Goal: Find specific page/section: Find specific page/section

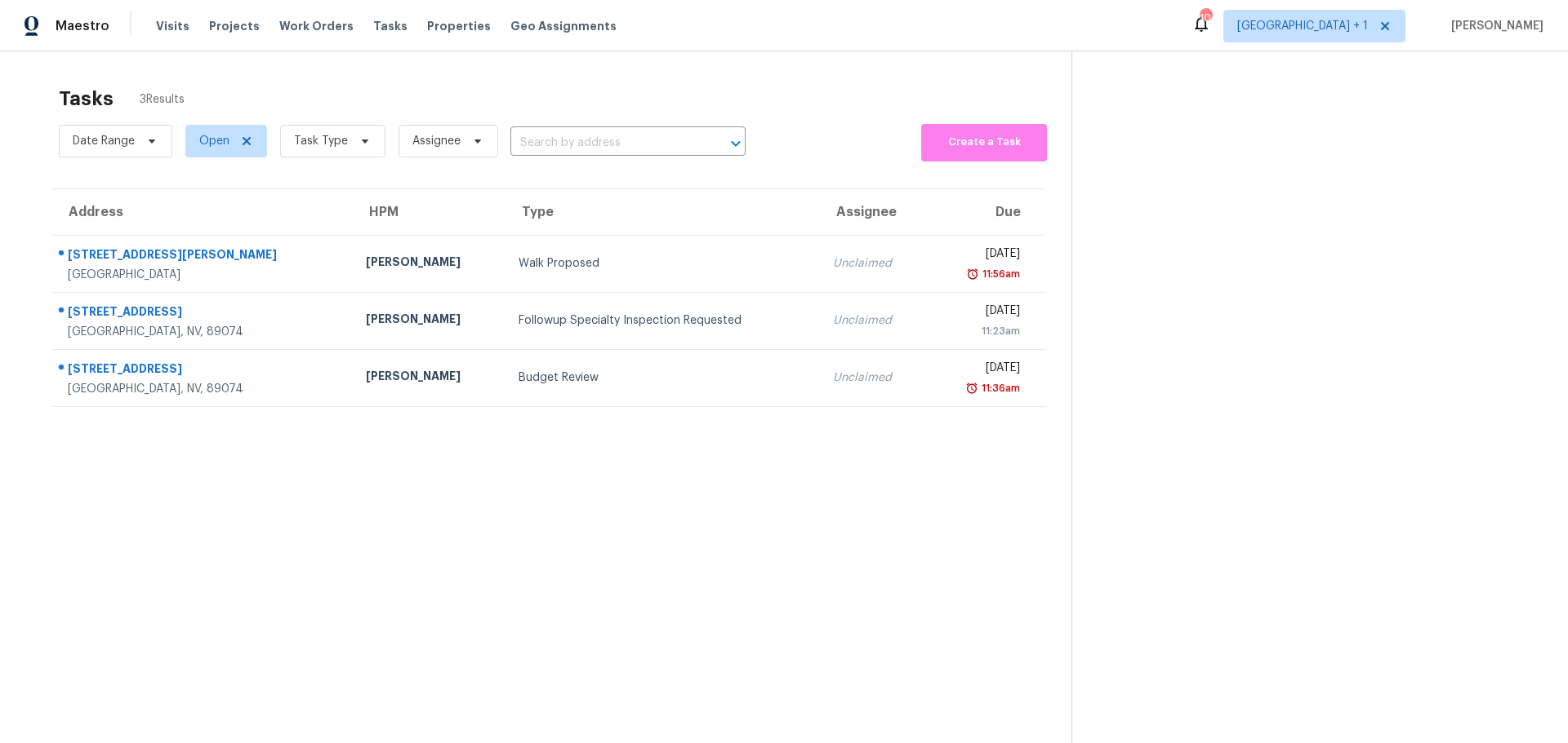
click at [427, 9] on div "Maestro Visits Projects Work Orders Tasks Properties Geo Assignments 10 Las Veg…" at bounding box center [784, 26] width 1568 height 52
click at [428, 26] on span "Properties" at bounding box center [459, 26] width 64 height 16
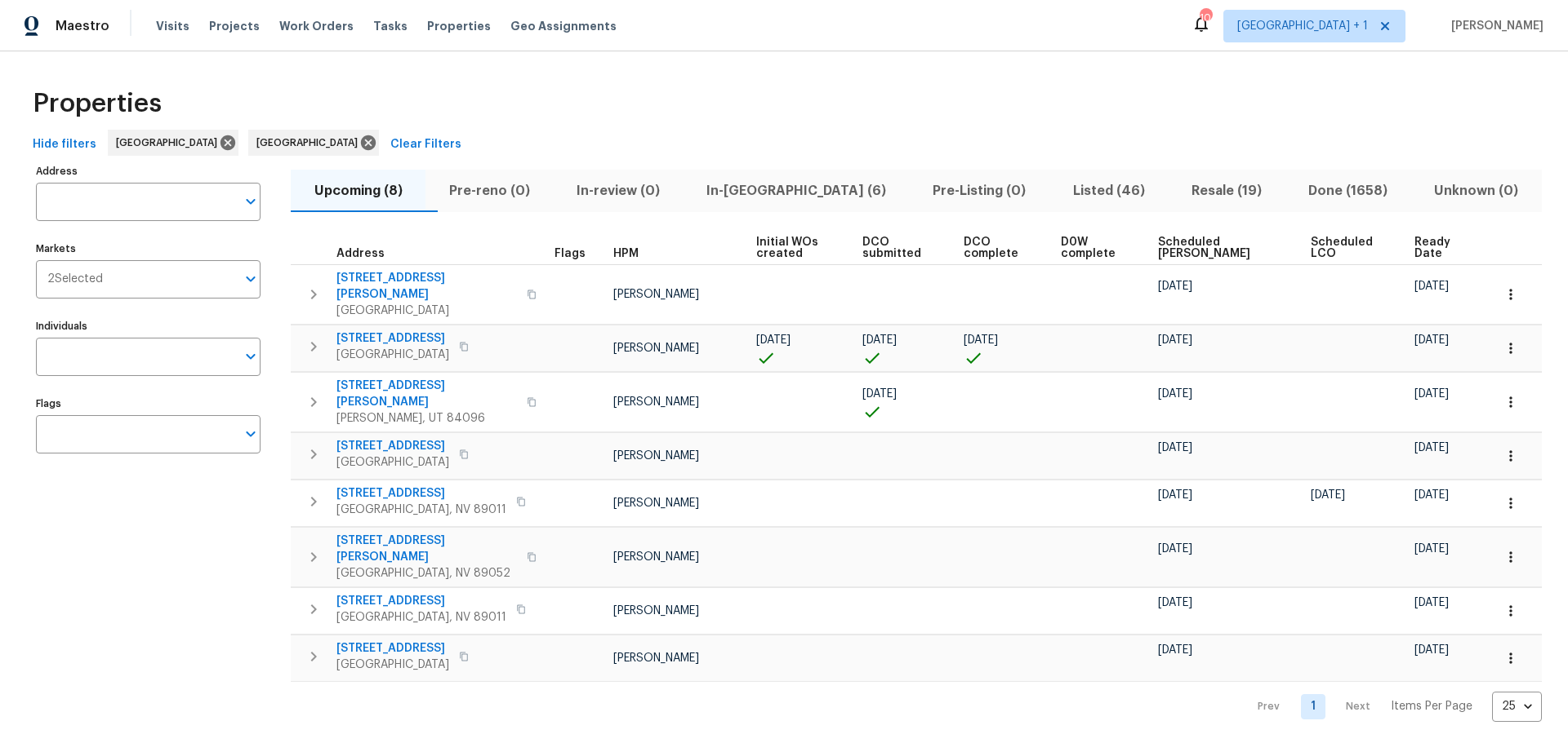
click at [1386, 237] on th "Scheduled LCO" at bounding box center [1356, 248] width 103 height 34
click at [1414, 242] on span "Ready Date" at bounding box center [1440, 248] width 52 height 23
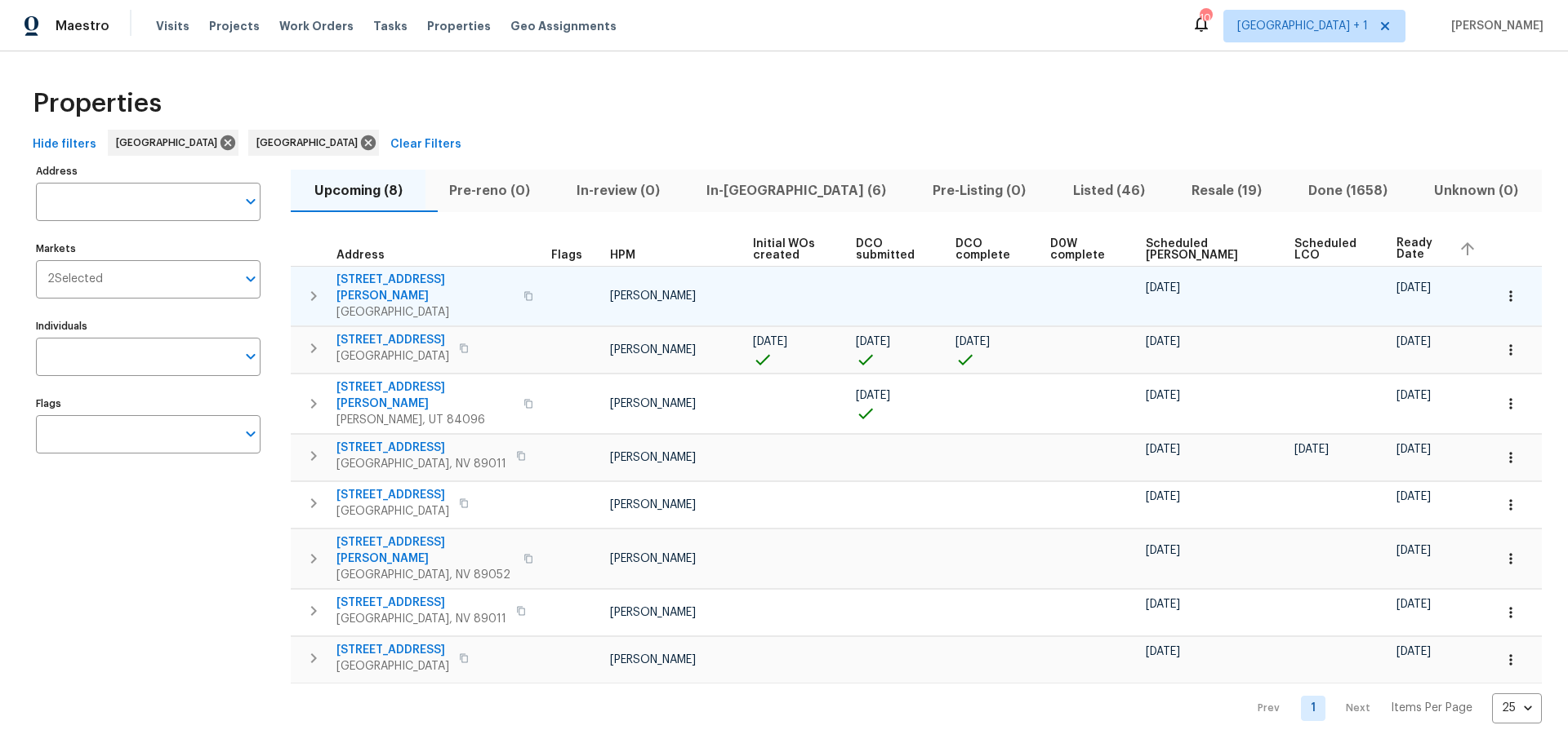
click at [412, 280] on span "6776 Alpine Brooks Ave" at bounding box center [425, 287] width 177 height 33
click at [1499, 279] on button "button" at bounding box center [1510, 296] width 36 height 36
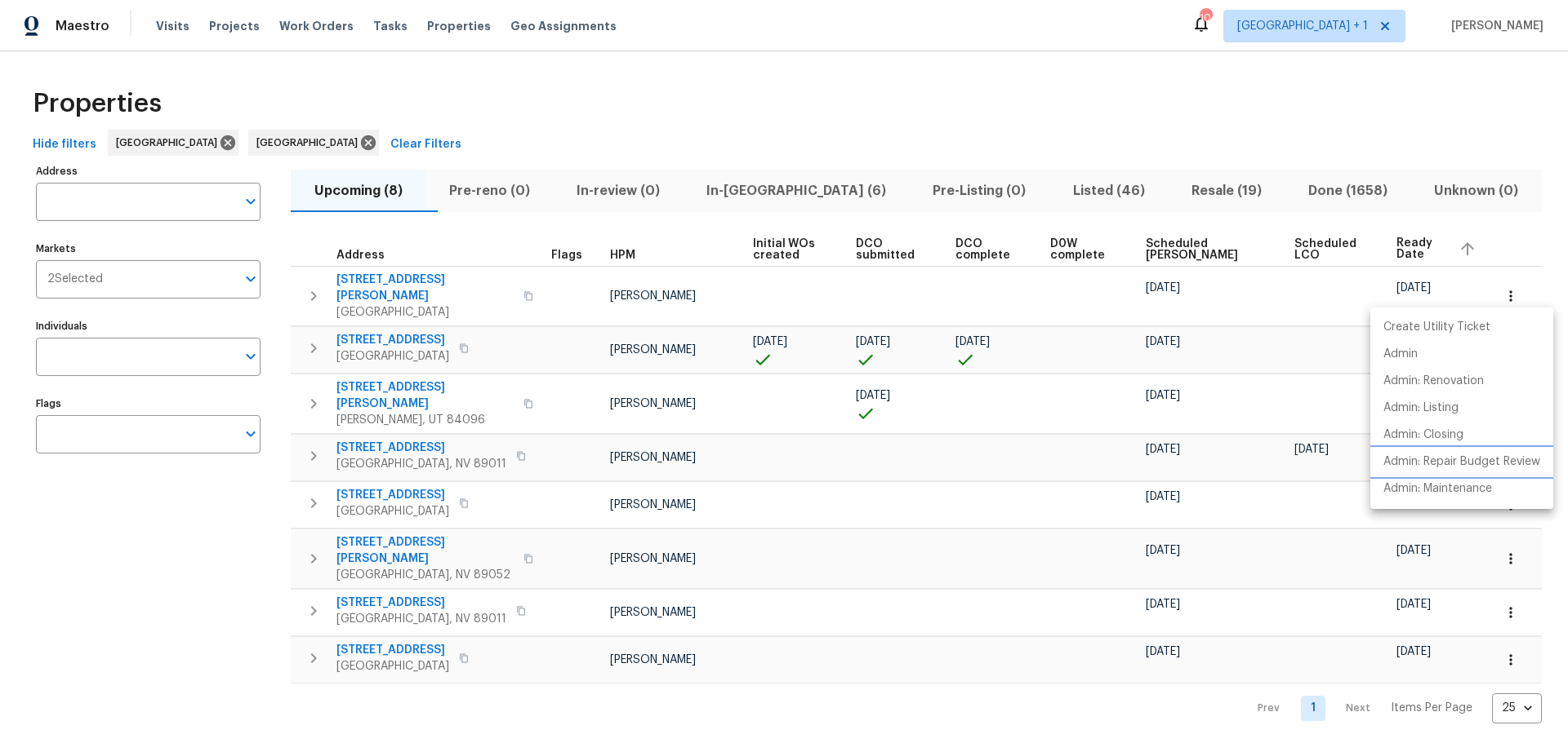
click at [1495, 472] on li "Admin: Repair Budget Review" at bounding box center [1461, 462] width 183 height 27
click at [399, 279] on div at bounding box center [784, 371] width 1568 height 743
click at [399, 279] on span "6776 Alpine Brooks Ave" at bounding box center [425, 287] width 177 height 33
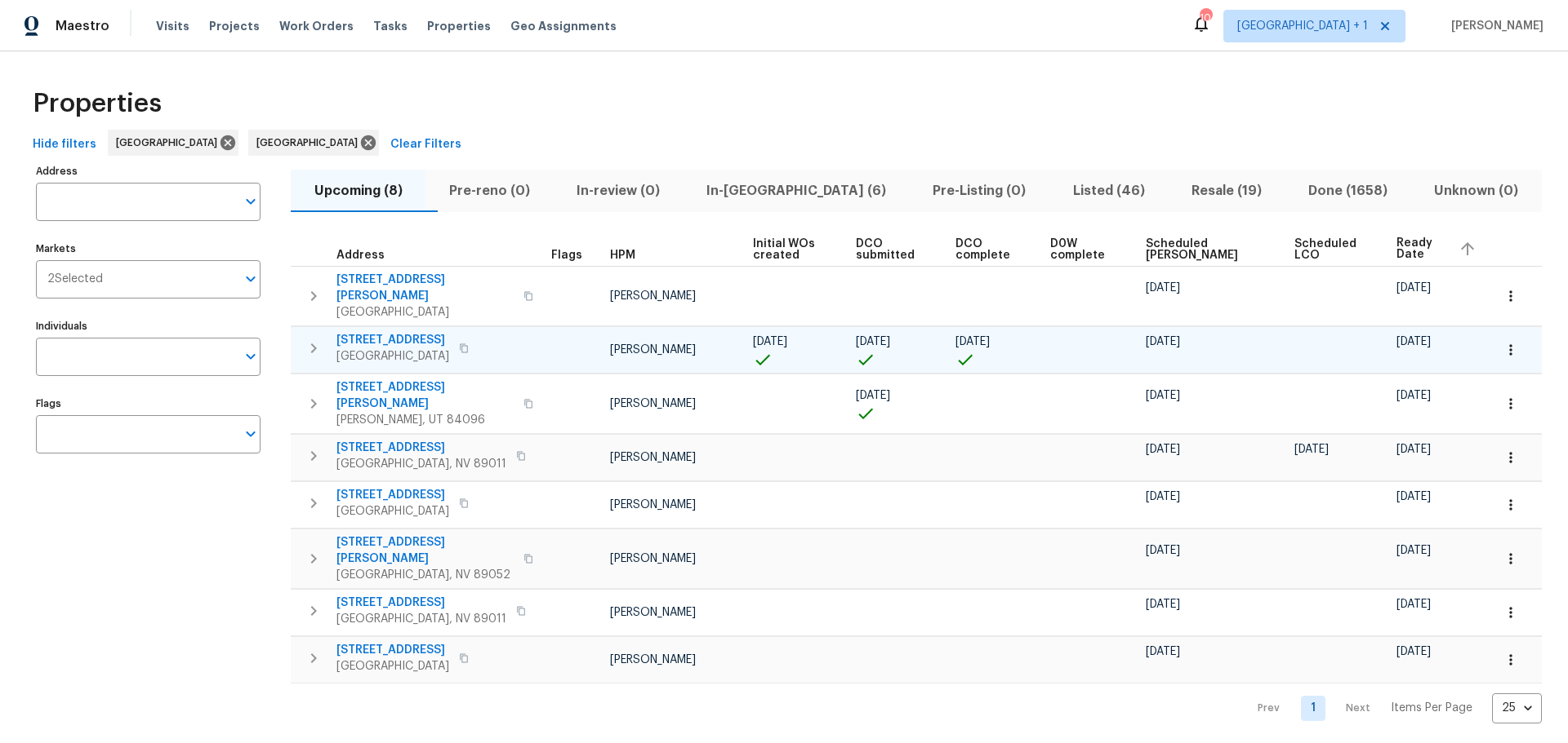
click at [434, 332] on span "9112 Harbor Wind Ave" at bounding box center [393, 340] width 113 height 16
click at [1502, 342] on icon "button" at bounding box center [1510, 350] width 16 height 16
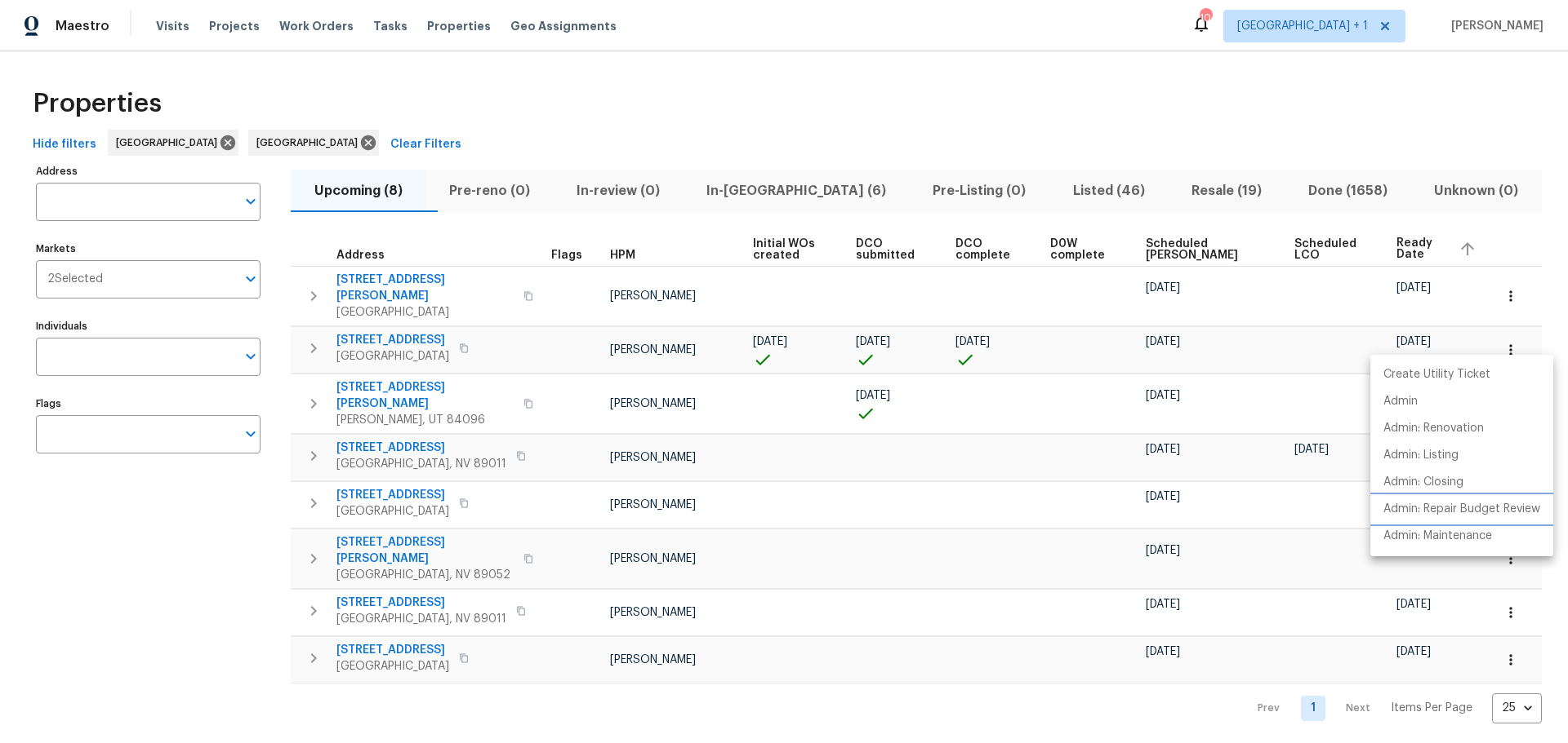
click at [1447, 511] on p "Admin: Repair Budget Review" at bounding box center [1462, 509] width 157 height 17
click at [703, 676] on div at bounding box center [784, 371] width 1568 height 743
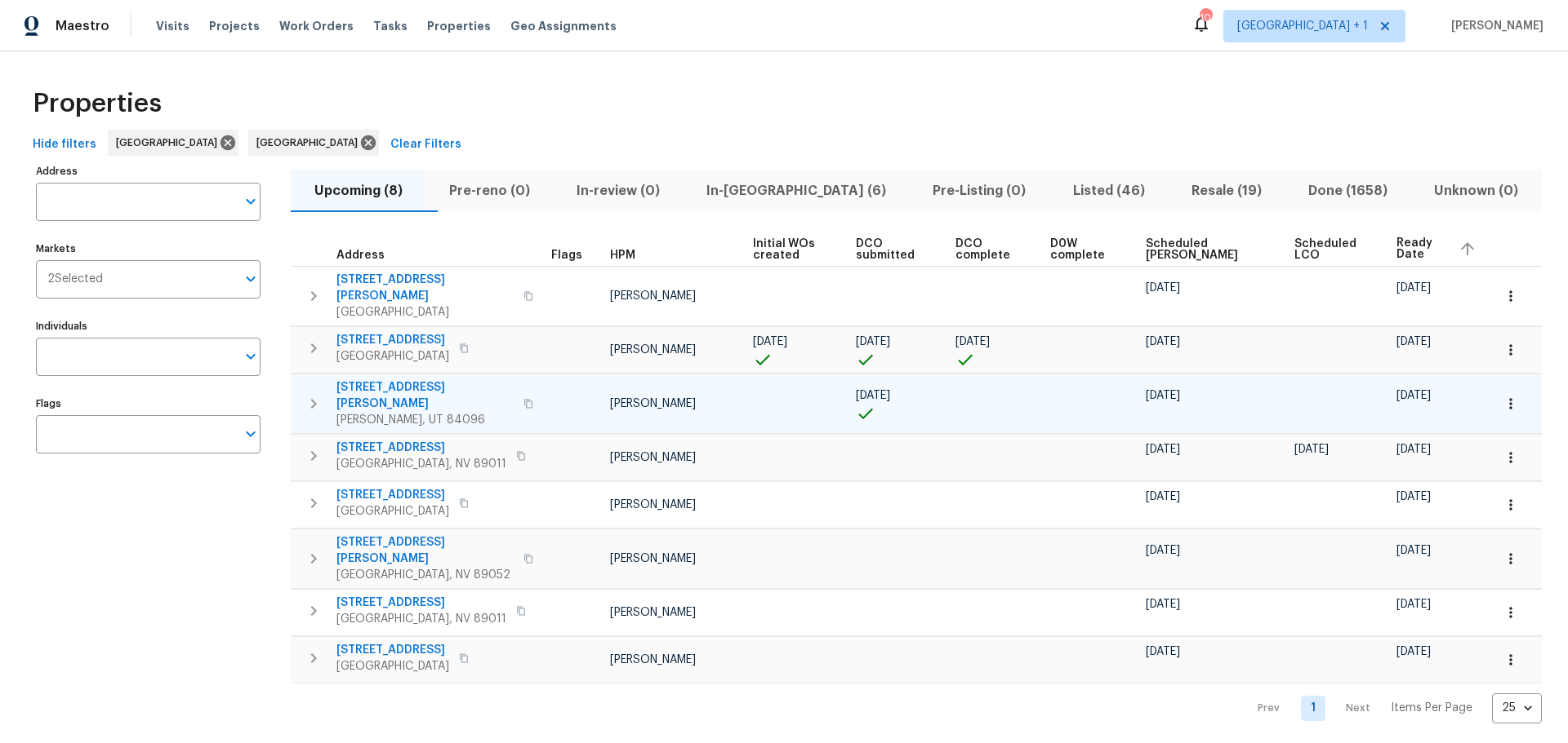
click at [402, 379] on span "14649 S Quiet Glen Dr" at bounding box center [425, 395] width 177 height 33
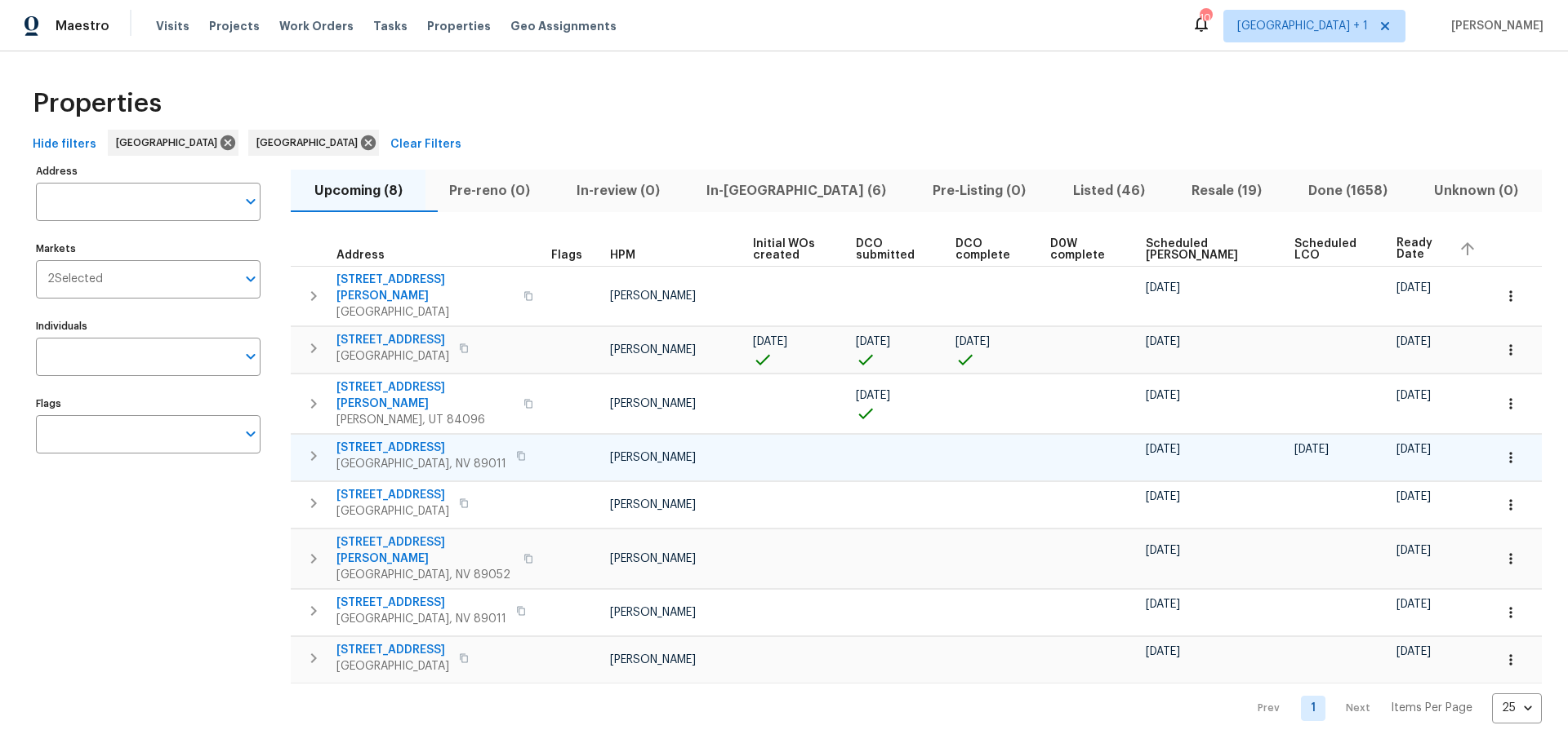
click at [386, 440] on span "412 Via Gigante Ct" at bounding box center [421, 448] width 170 height 16
click at [1502, 449] on icon "button" at bounding box center [1510, 457] width 16 height 16
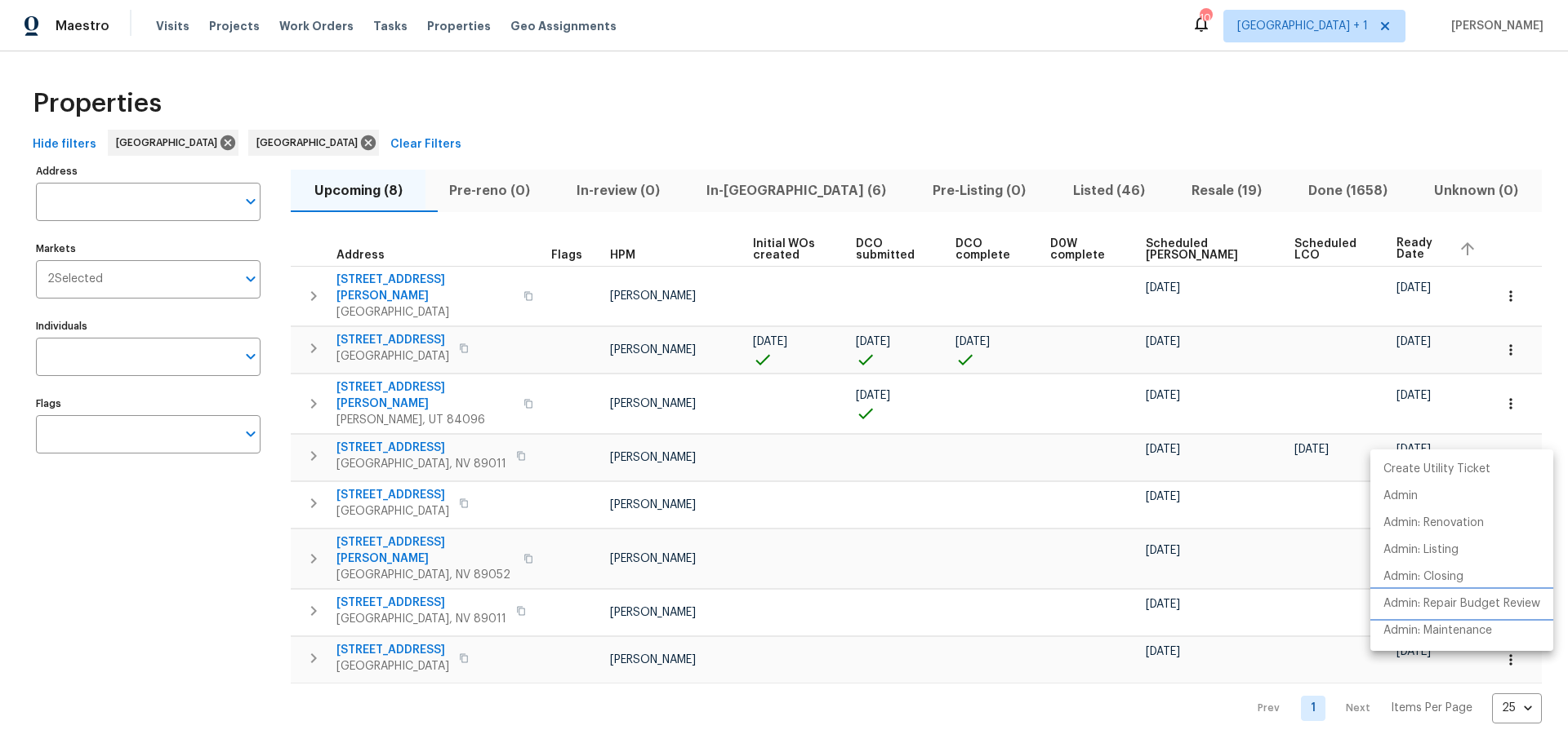
click at [1454, 602] on p "Admin: Repair Budget Review" at bounding box center [1462, 603] width 157 height 17
click at [399, 458] on div at bounding box center [784, 371] width 1568 height 743
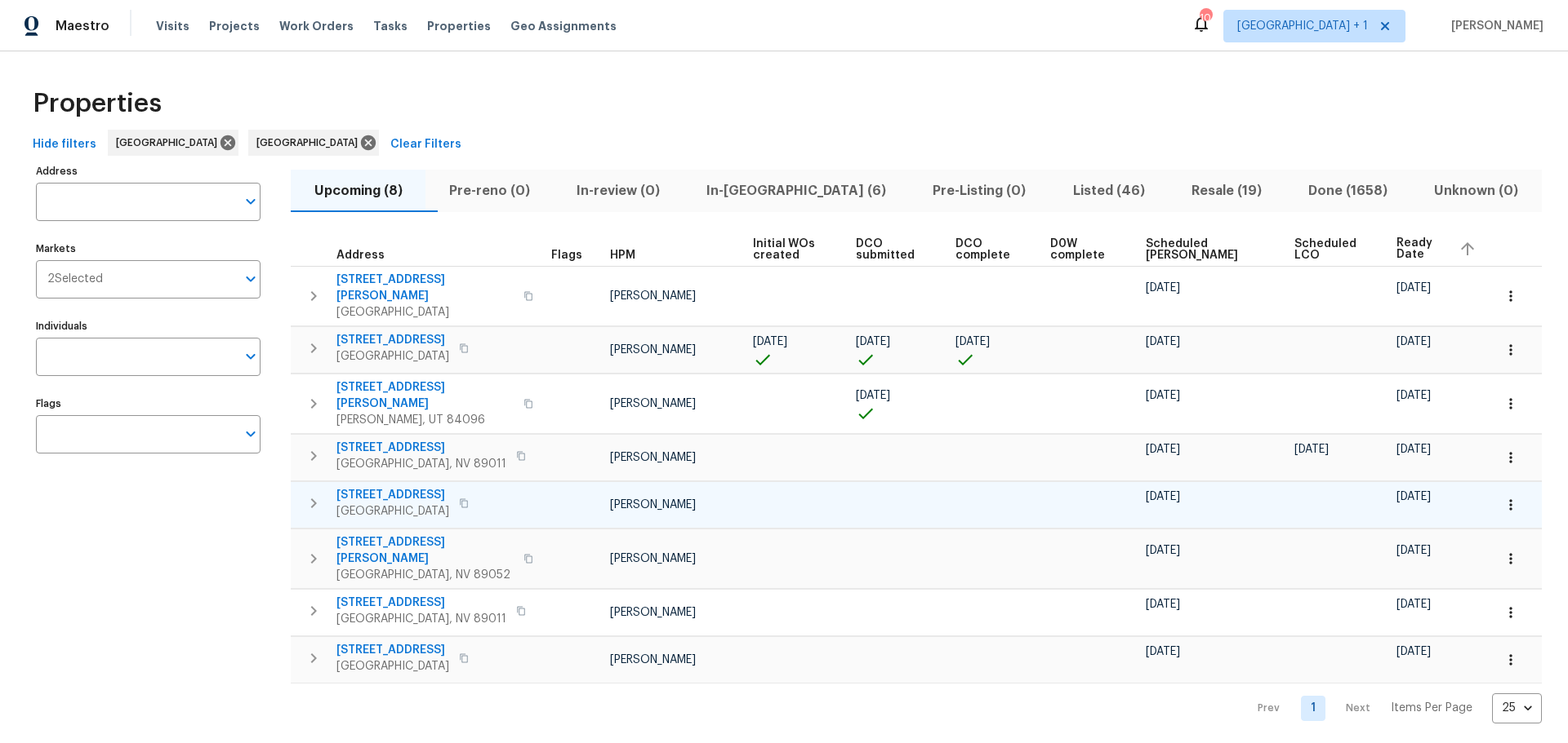
click at [399, 488] on span "4589 Spitfire St" at bounding box center [393, 496] width 113 height 16
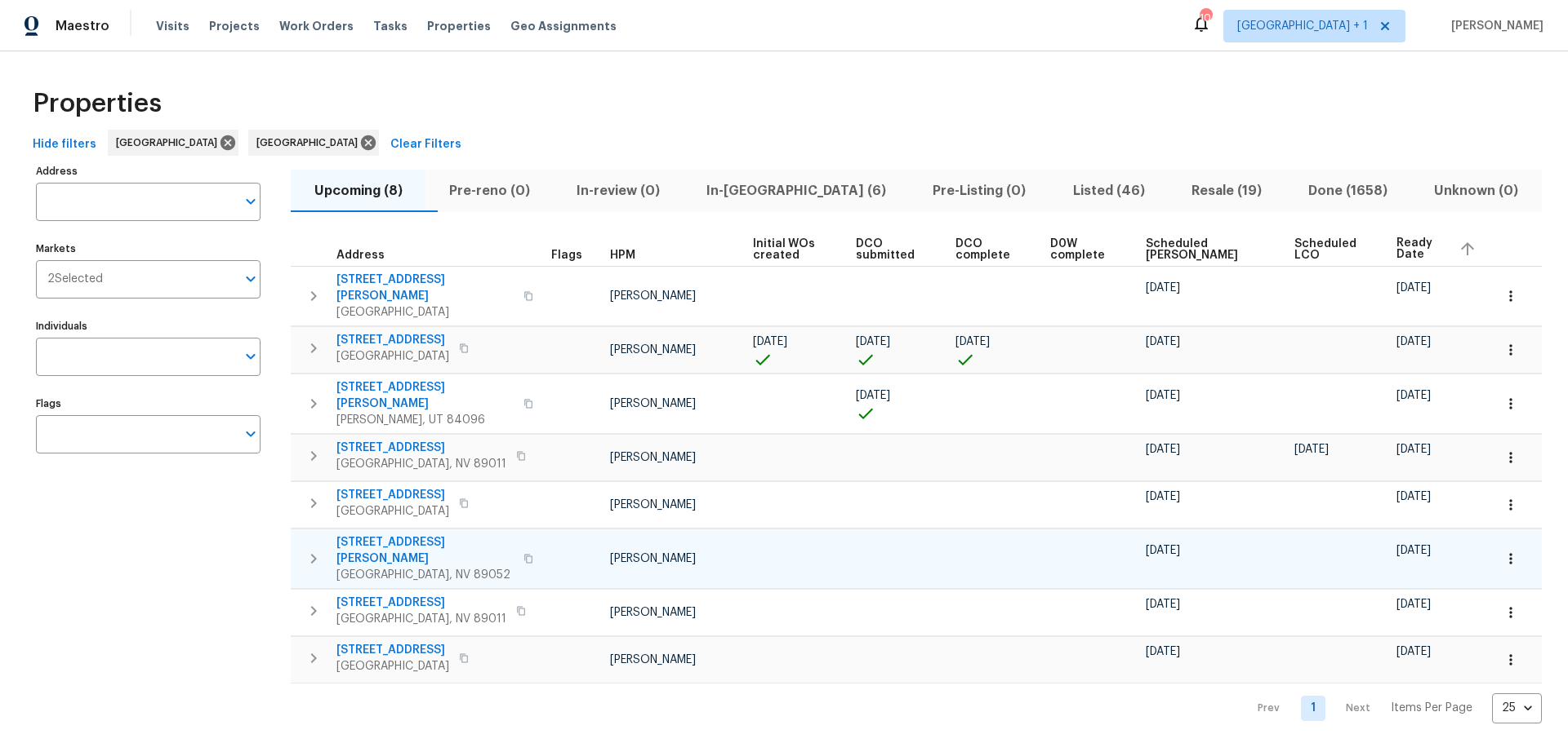
click at [401, 535] on span "3629 Via Messina" at bounding box center [425, 551] width 177 height 33
click at [1502, 551] on icon "button" at bounding box center [1510, 559] width 16 height 16
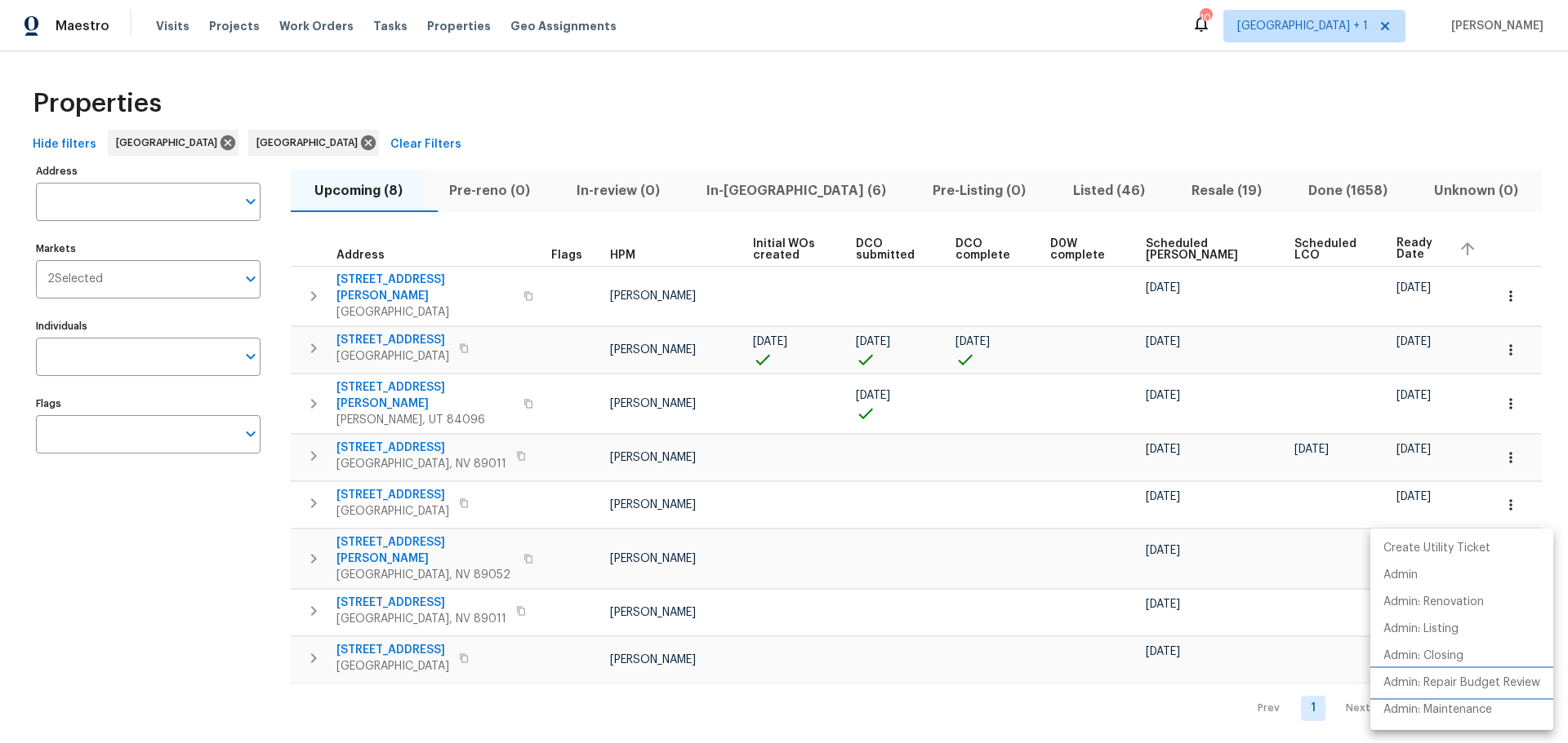
click at [1458, 684] on p "Admin: Repair Budget Review" at bounding box center [1462, 682] width 157 height 17
click at [432, 566] on div at bounding box center [784, 371] width 1568 height 743
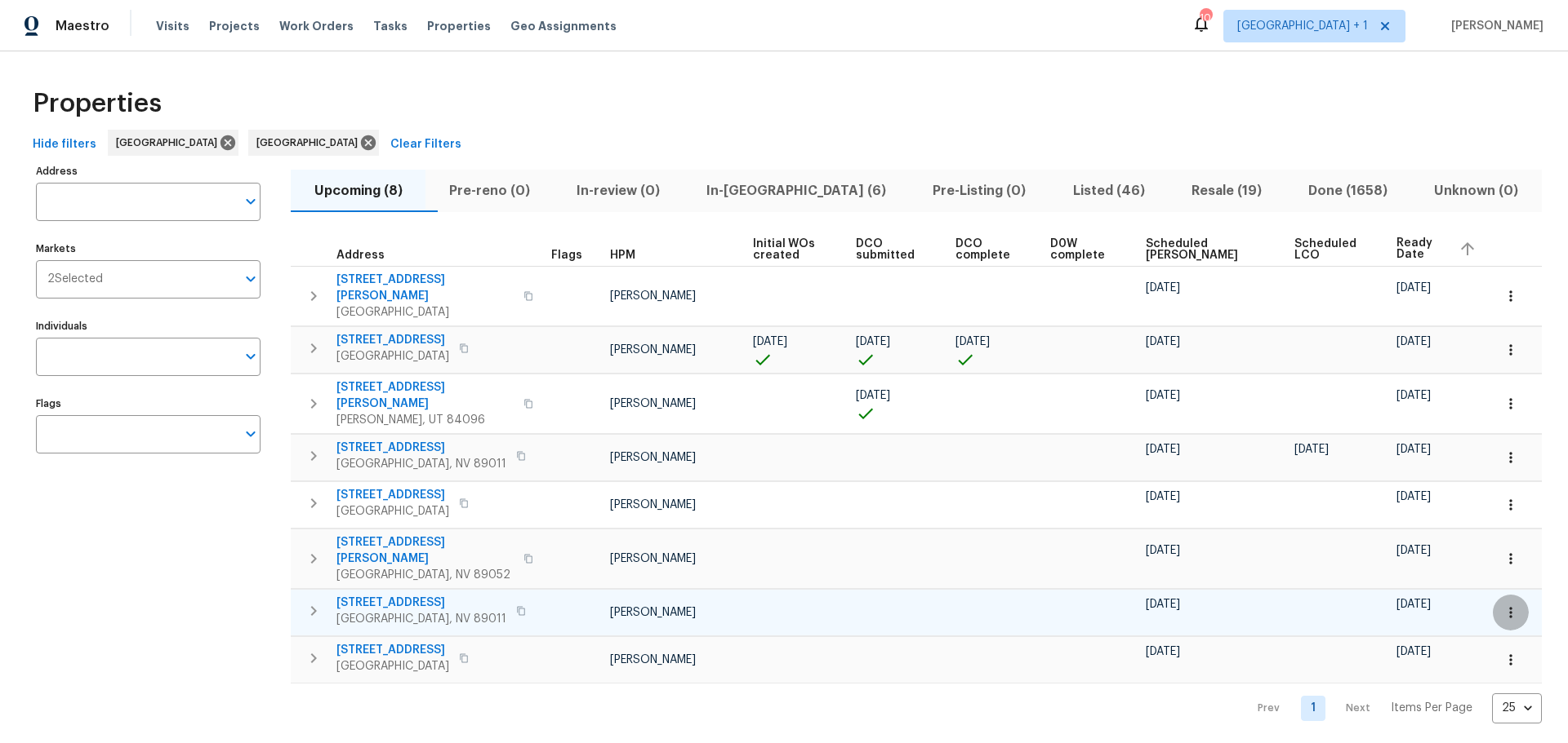
click at [1510, 595] on button "button" at bounding box center [1510, 613] width 36 height 36
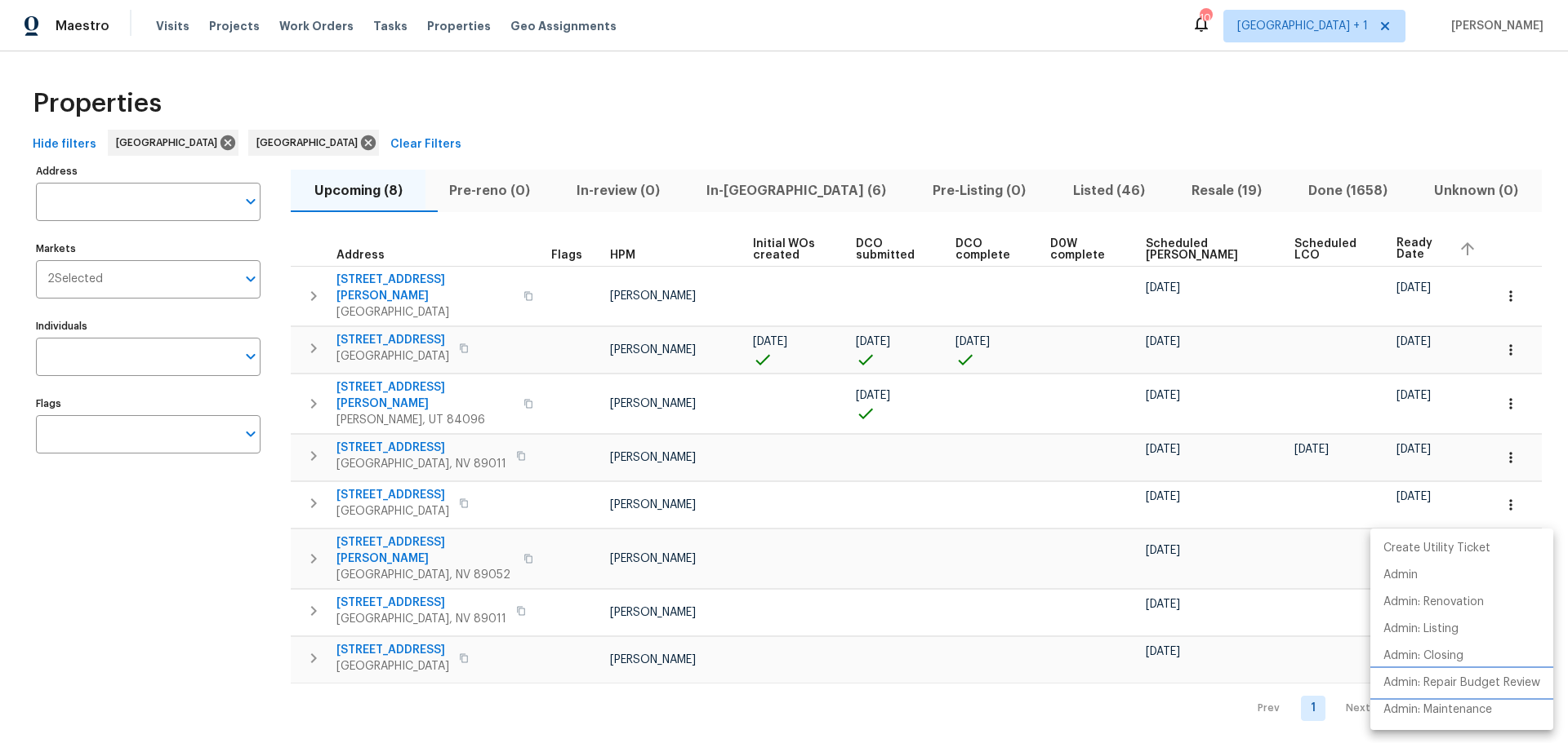
click at [1480, 687] on p "Admin: Repair Budget Review" at bounding box center [1462, 682] width 157 height 17
click at [395, 565] on div at bounding box center [784, 371] width 1568 height 743
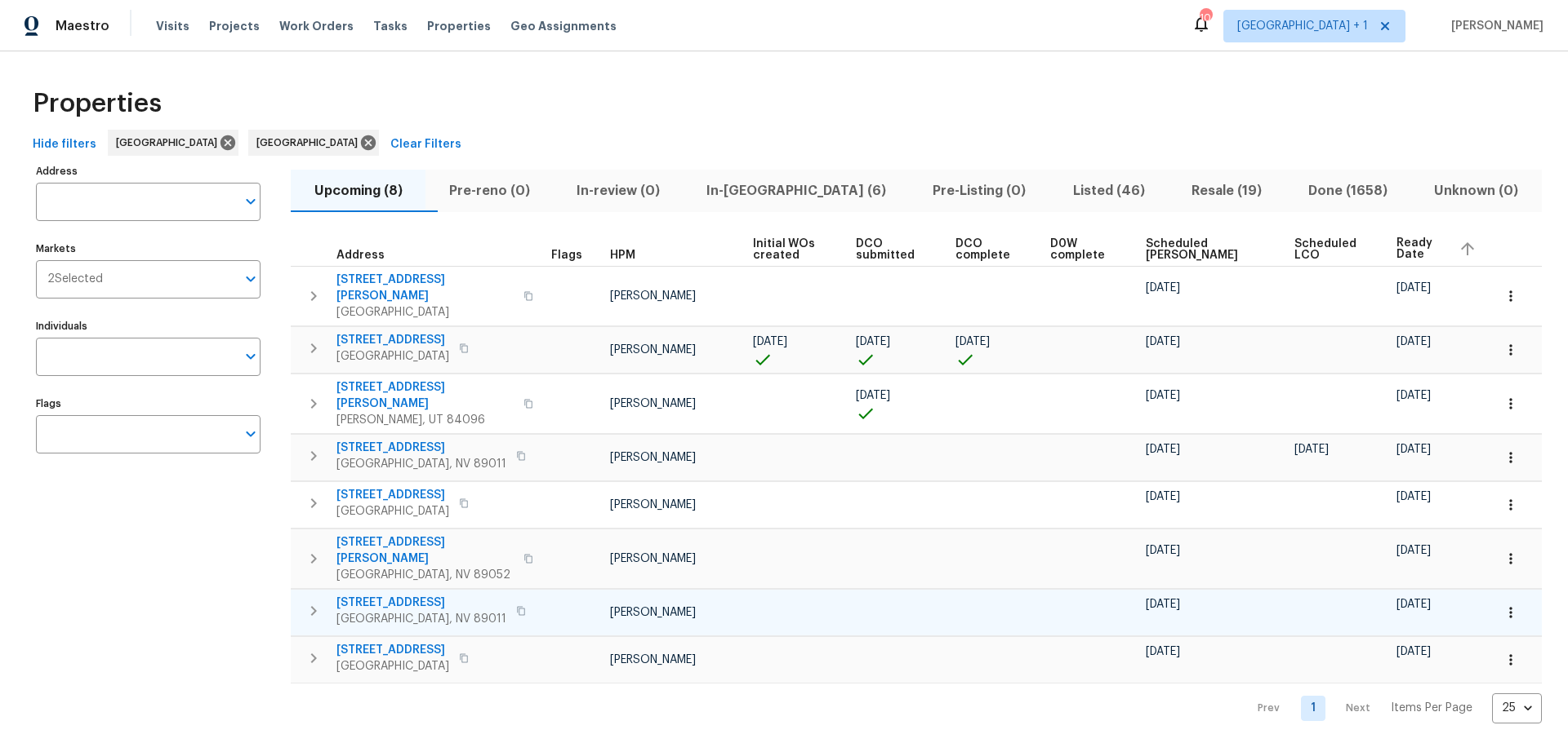
click at [418, 595] on span "929 Via Del Tramonto St" at bounding box center [421, 603] width 170 height 16
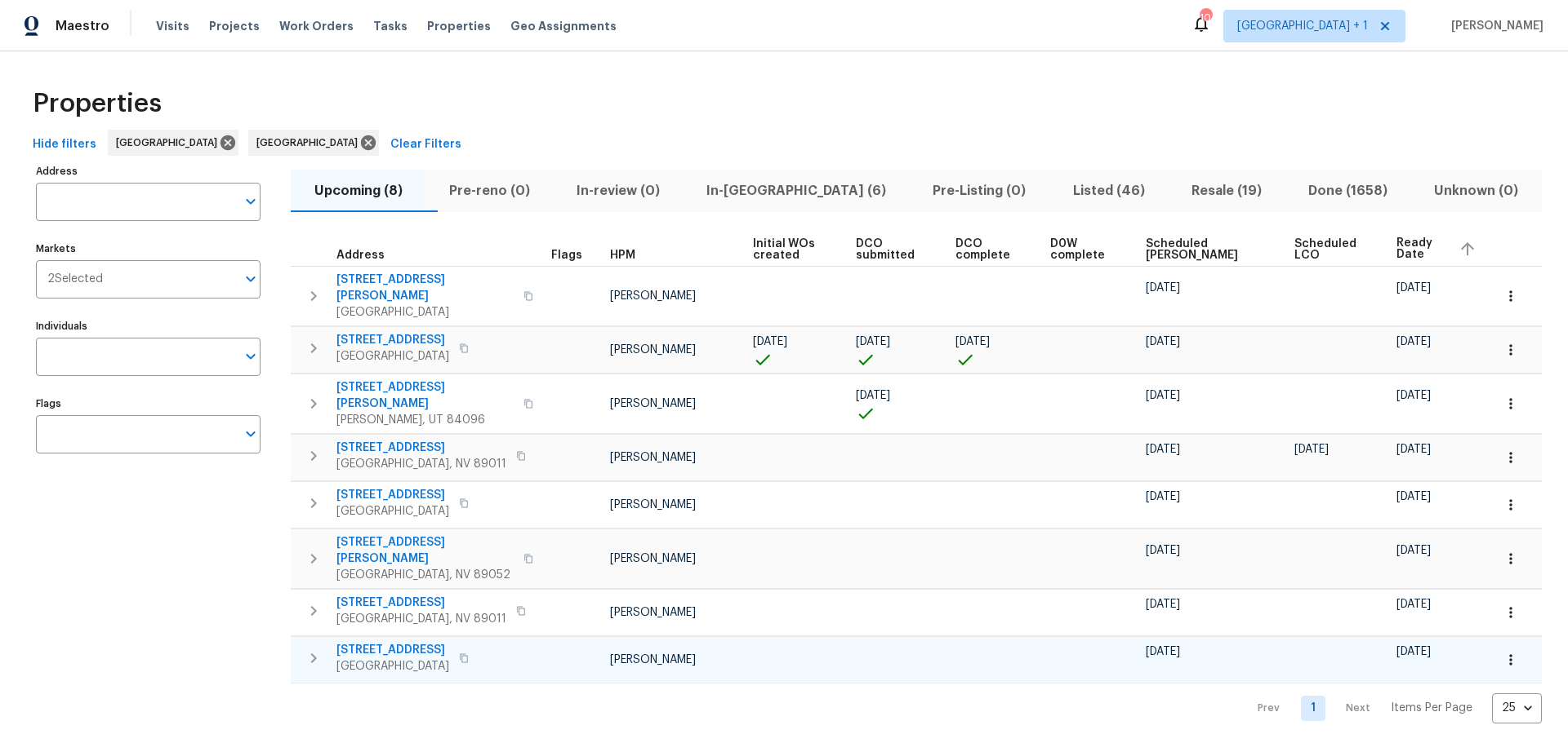
click at [411, 642] on span "4870 Summerhill Rd" at bounding box center [393, 650] width 113 height 16
click at [1502, 652] on icon "button" at bounding box center [1510, 660] width 16 height 16
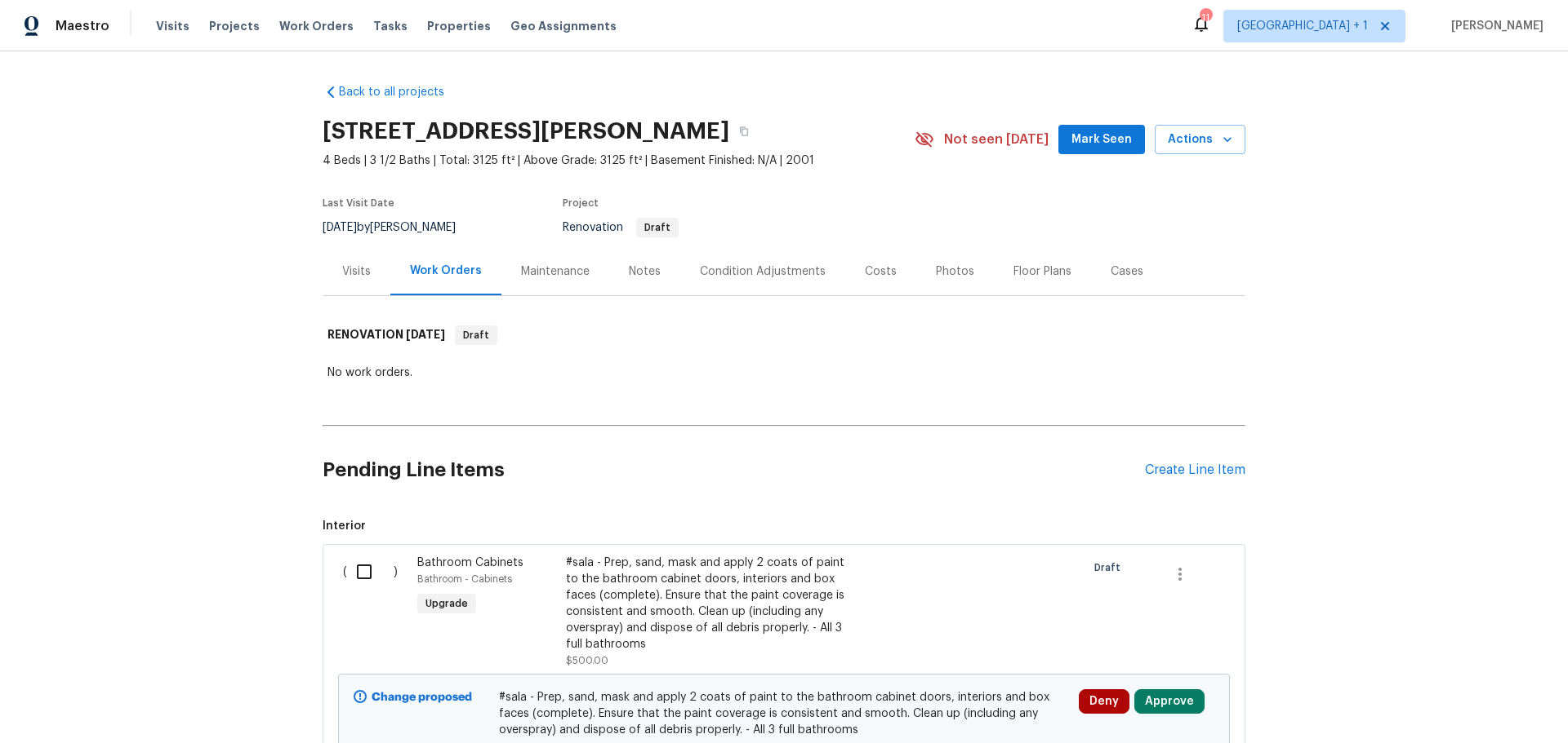
click at [785, 273] on div "Condition Adjustments" at bounding box center [762, 271] width 126 height 16
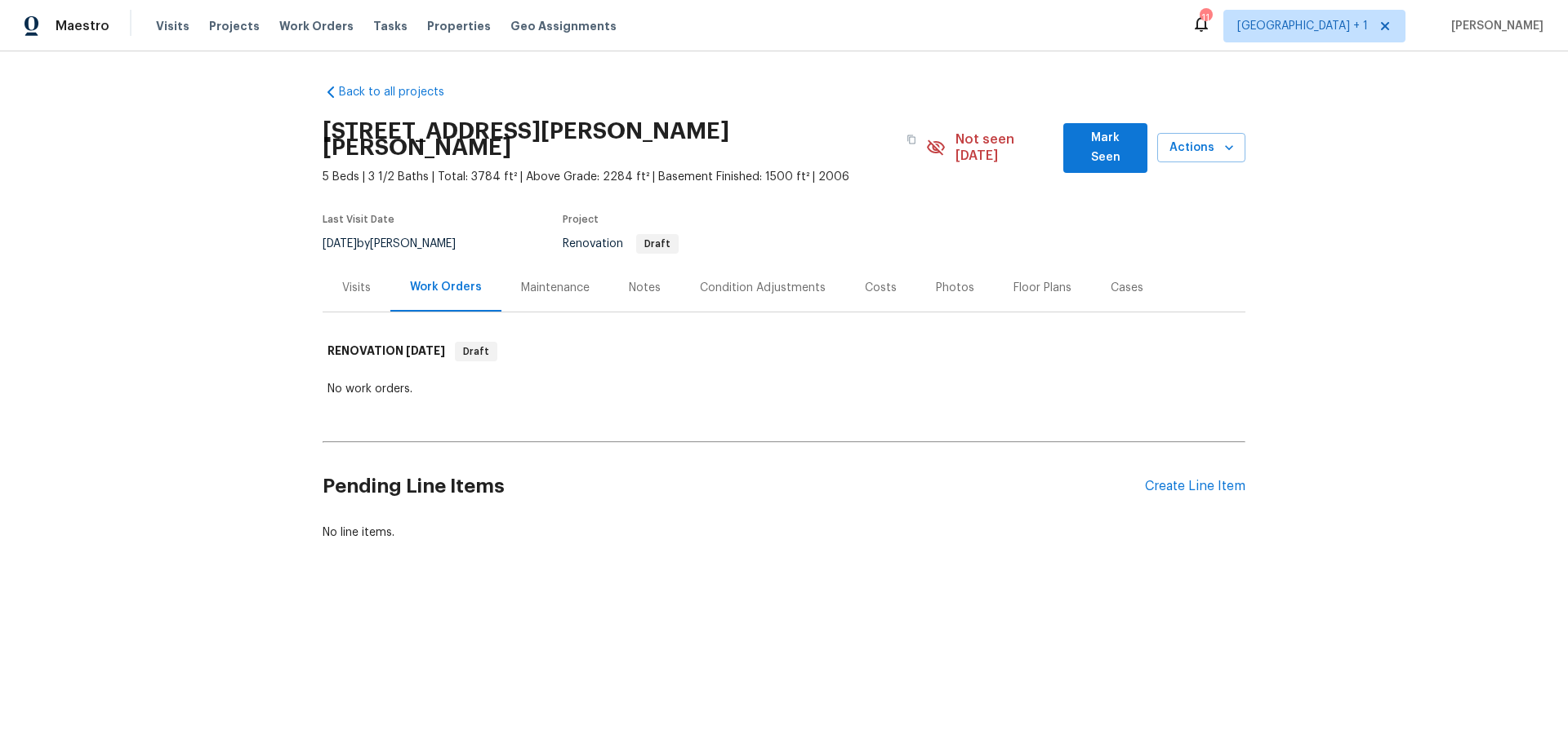
click at [637, 280] on div "Notes" at bounding box center [645, 288] width 32 height 16
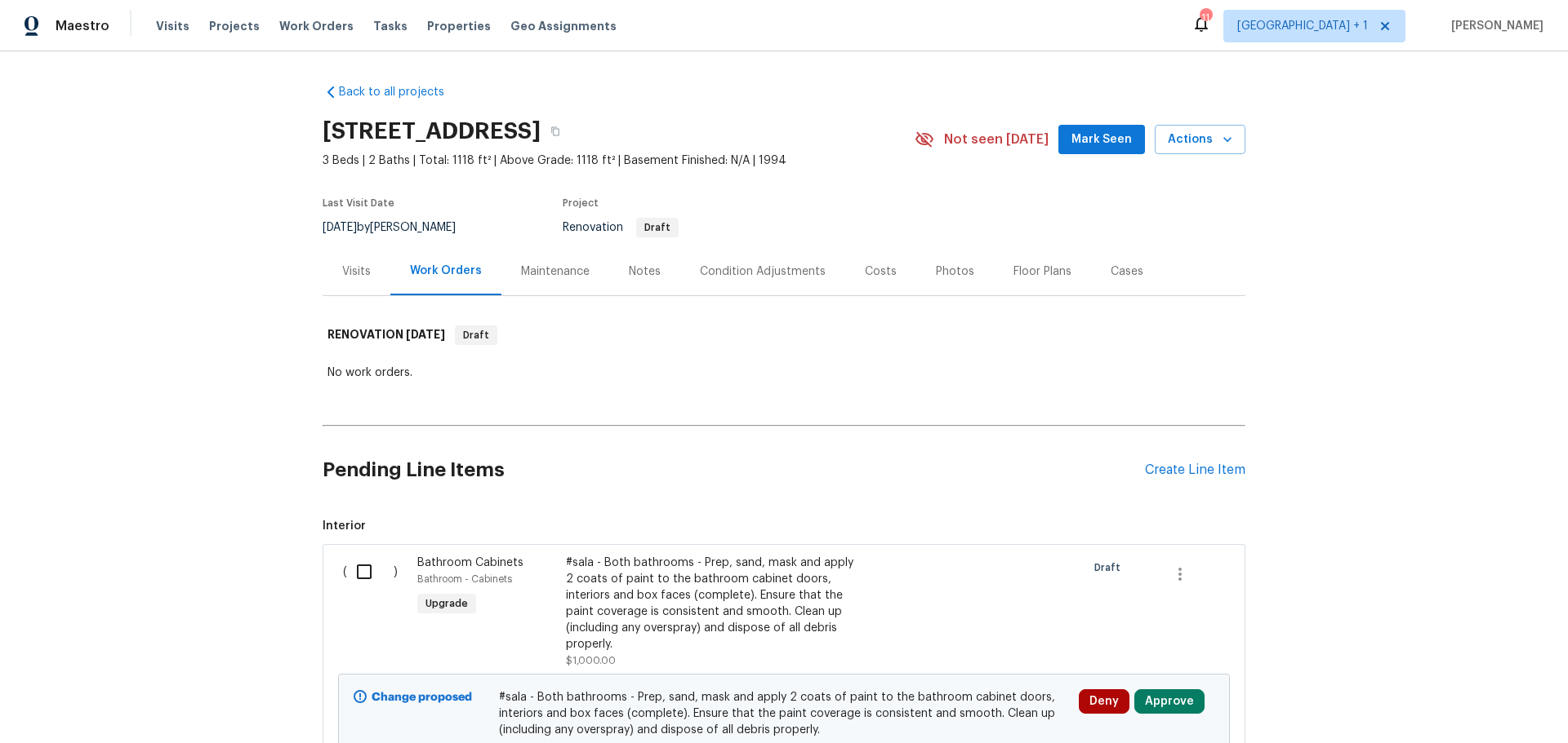
click at [630, 270] on div "Notes" at bounding box center [645, 271] width 32 height 16
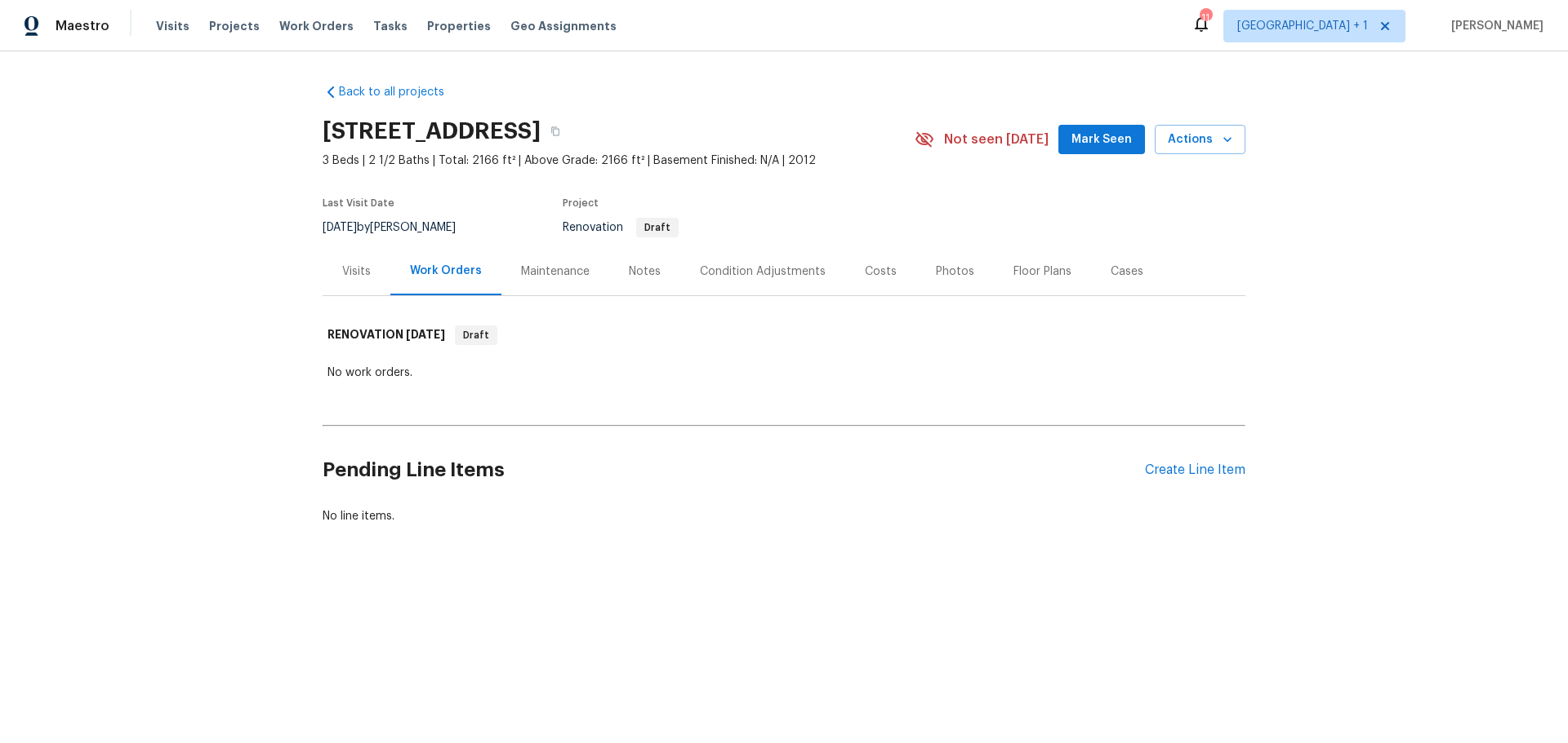
click at [754, 269] on div "Condition Adjustments" at bounding box center [762, 271] width 126 height 16
click at [725, 269] on div "Condition Adjustments" at bounding box center [762, 271] width 126 height 16
click at [743, 275] on div "Condition Adjustments" at bounding box center [762, 271] width 126 height 16
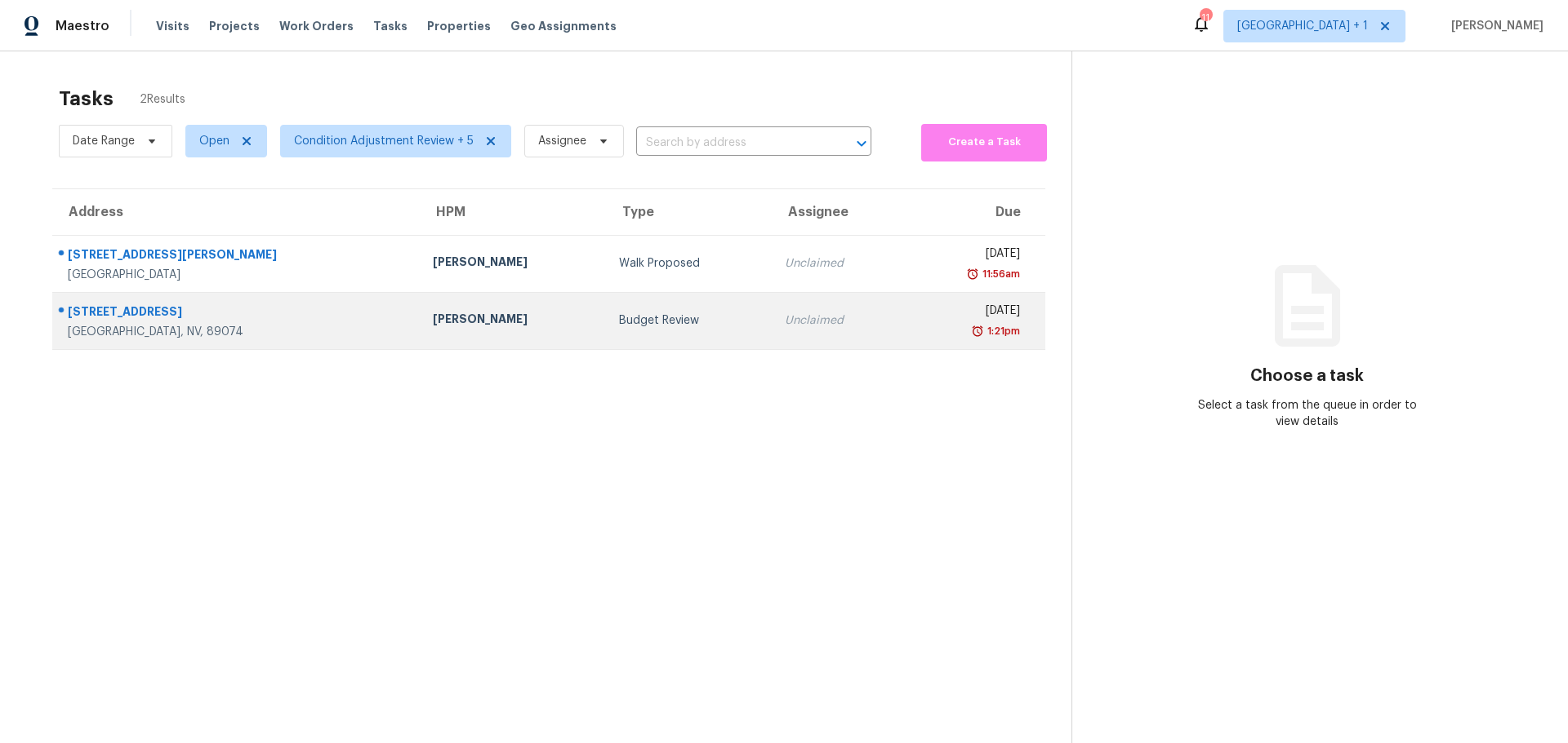
click at [461, 333] on td "Julian Murray" at bounding box center [513, 320] width 187 height 57
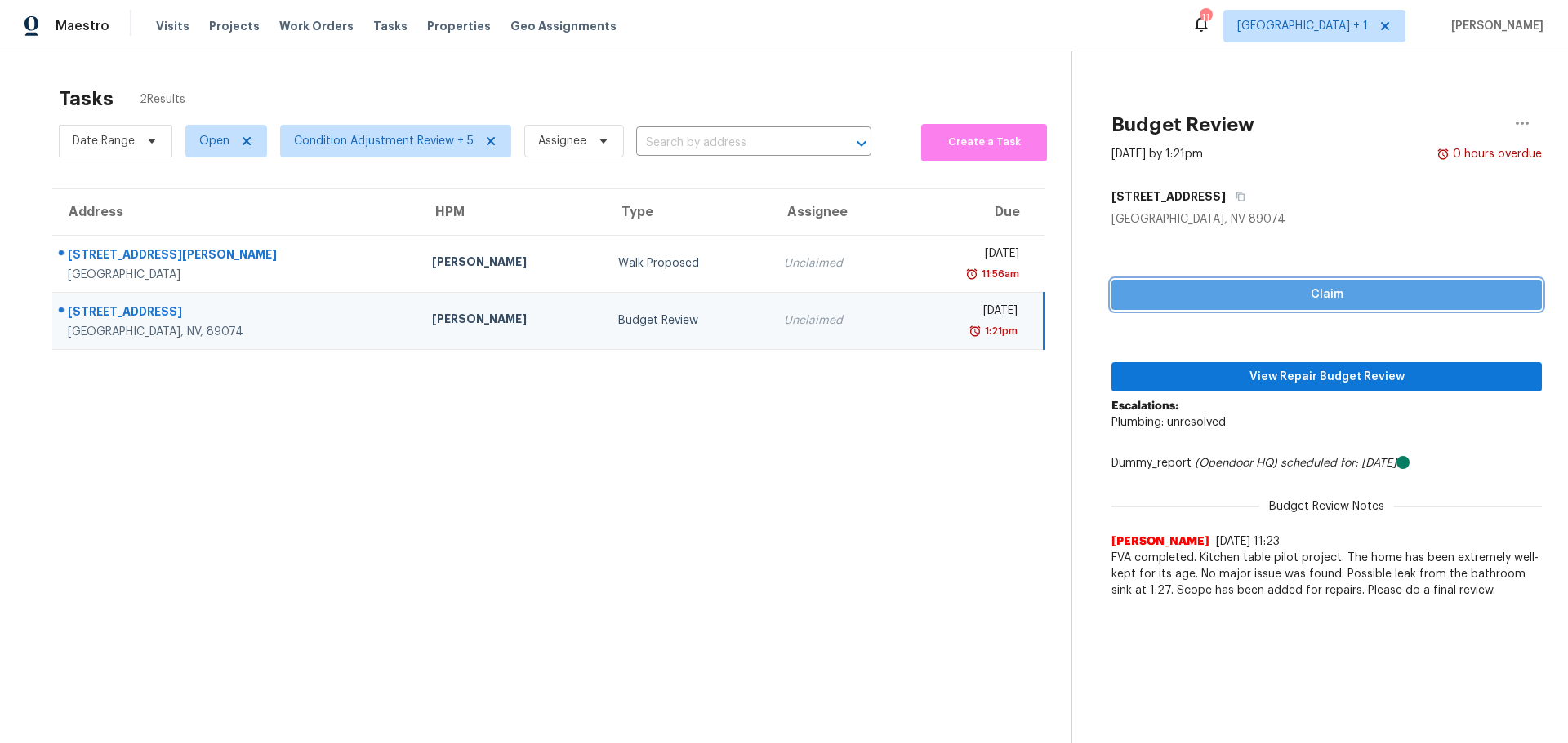
click at [1322, 280] on button "Claim" at bounding box center [1326, 295] width 430 height 30
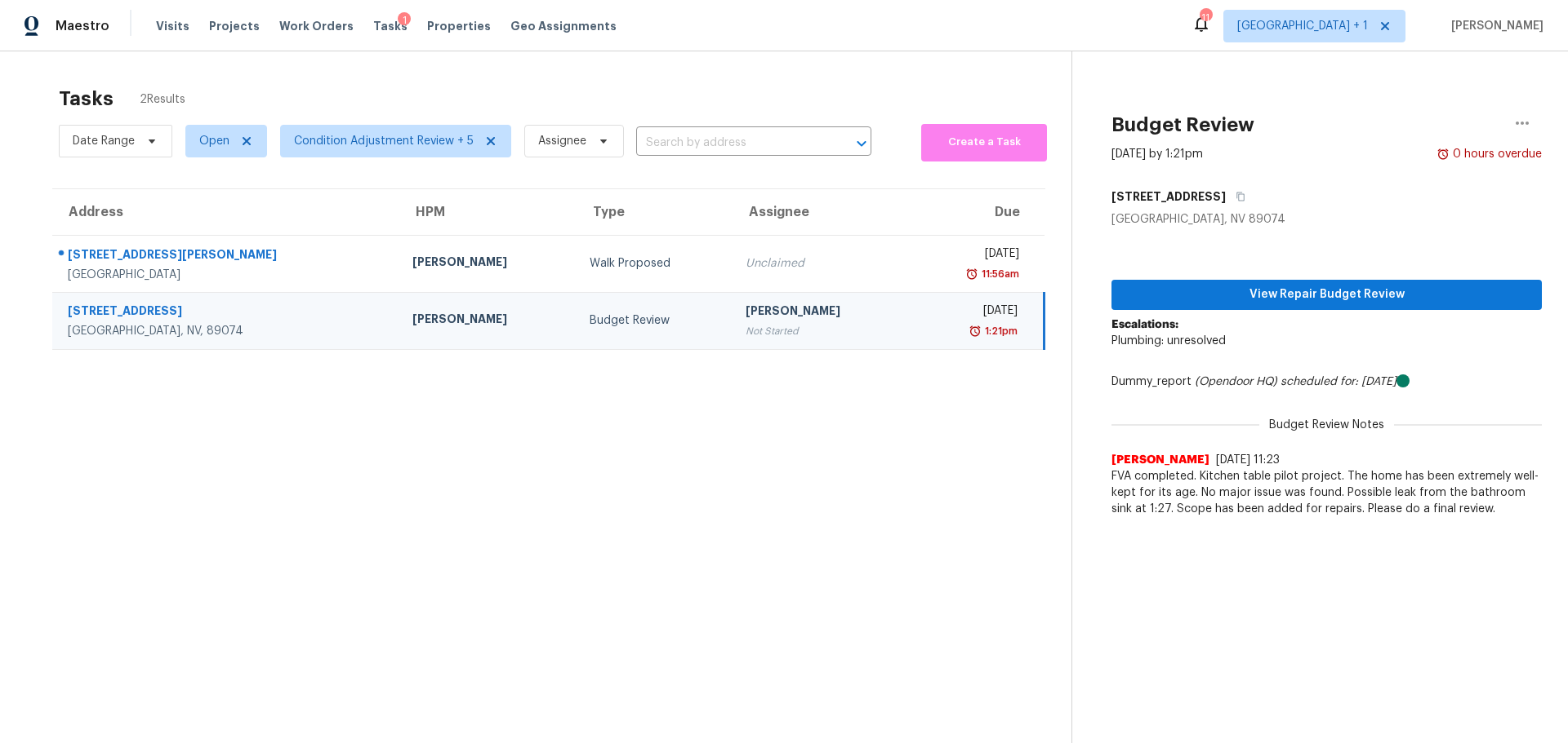
click at [1351, 377] on icon "scheduled for: 9/19/2025" at bounding box center [1338, 382] width 116 height 12
click at [1345, 302] on span "View Repair Budget Review" at bounding box center [1327, 295] width 404 height 20
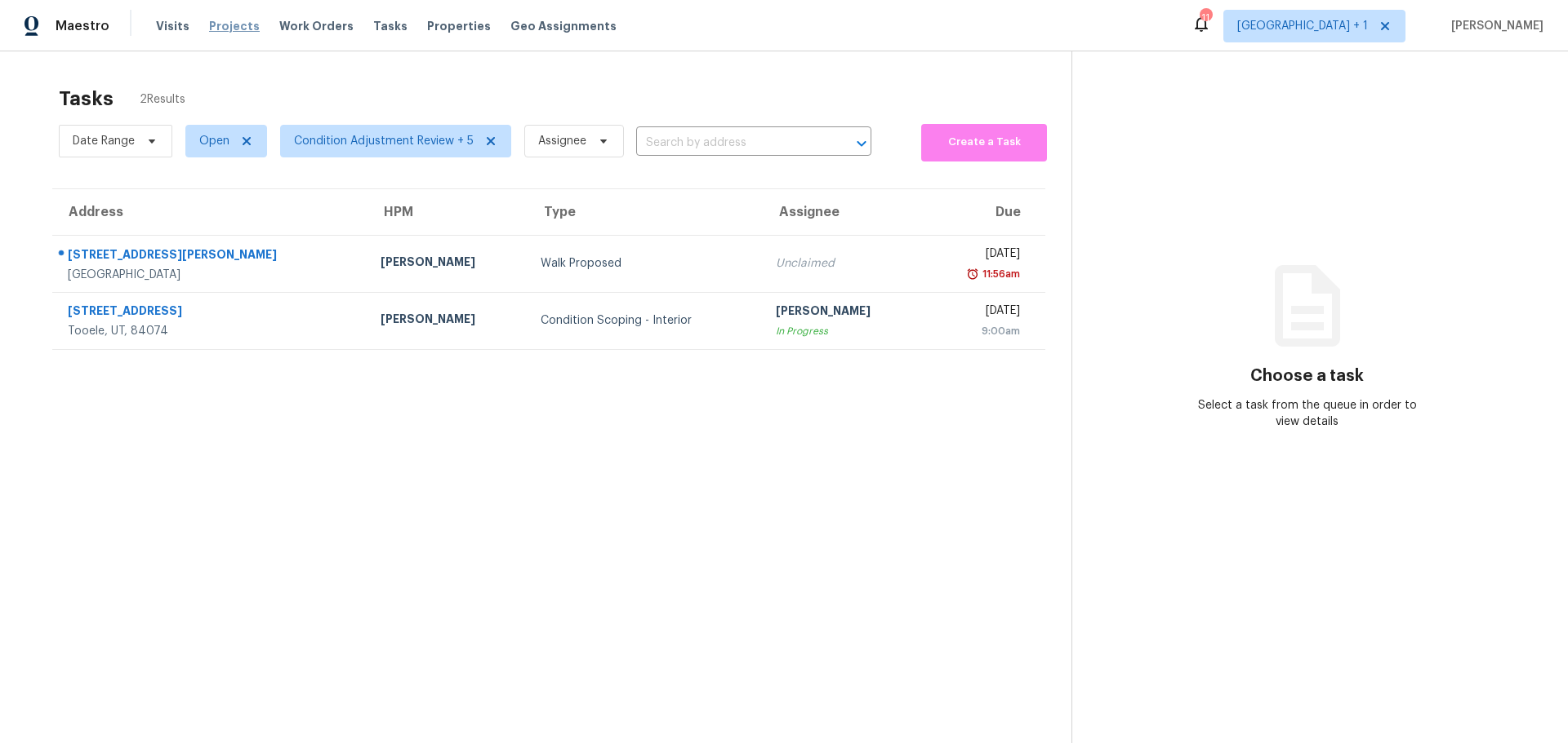
click at [230, 28] on span "Projects" at bounding box center [234, 26] width 51 height 16
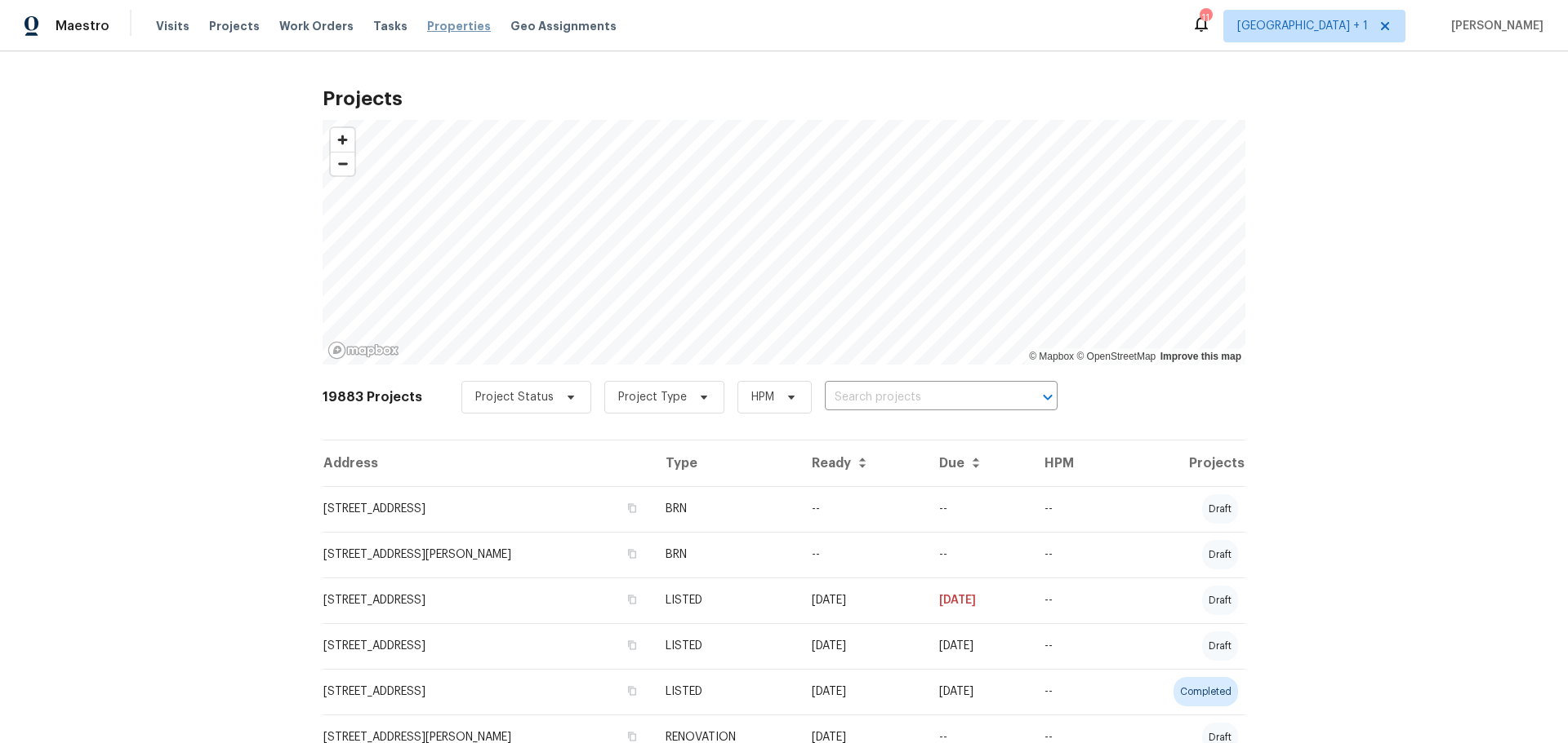
click at [431, 26] on span "Properties" at bounding box center [459, 26] width 64 height 16
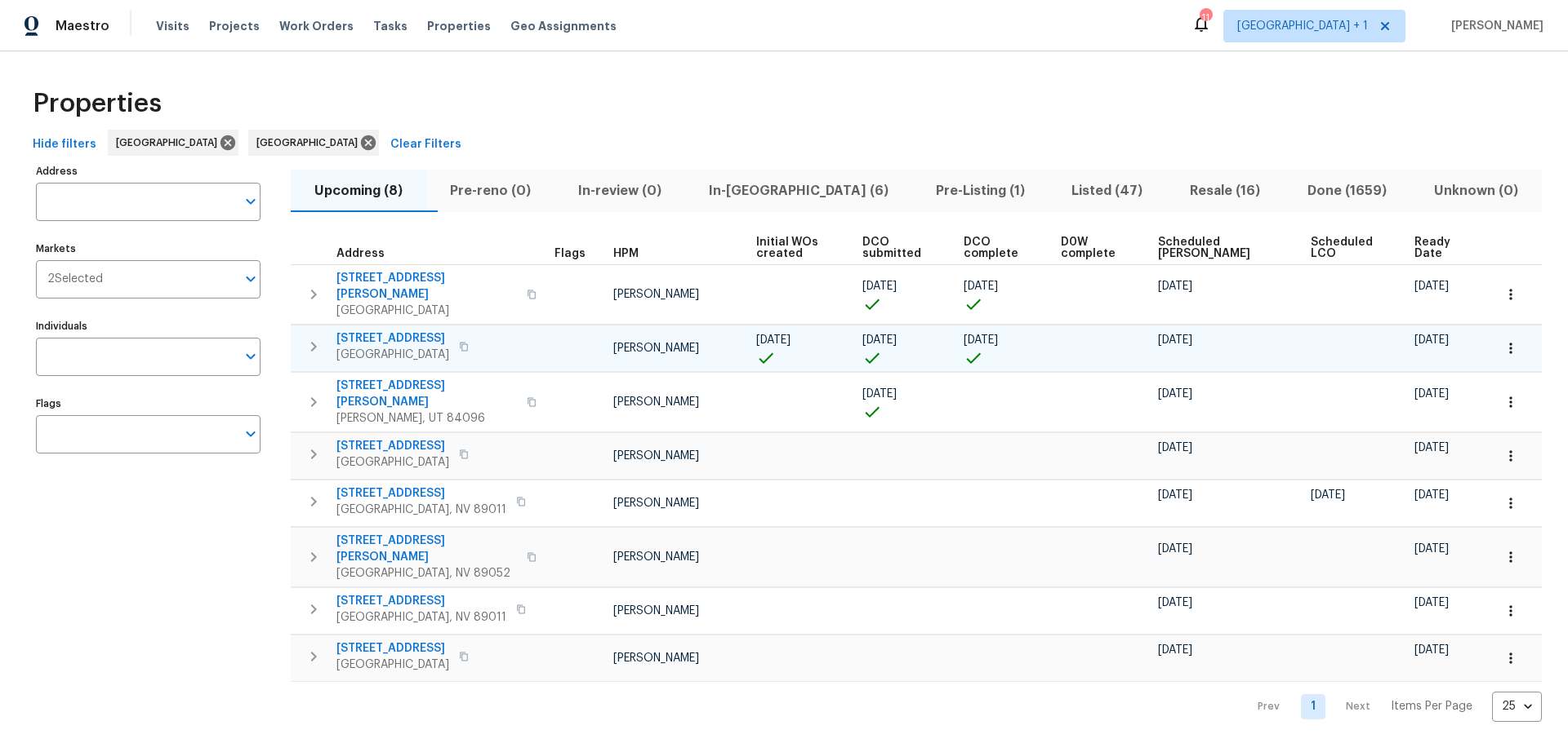
click at [436, 330] on span "9112 Harbor Wind Ave" at bounding box center [393, 338] width 113 height 16
click at [313, 342] on icon "button" at bounding box center [313, 346] width 5 height 10
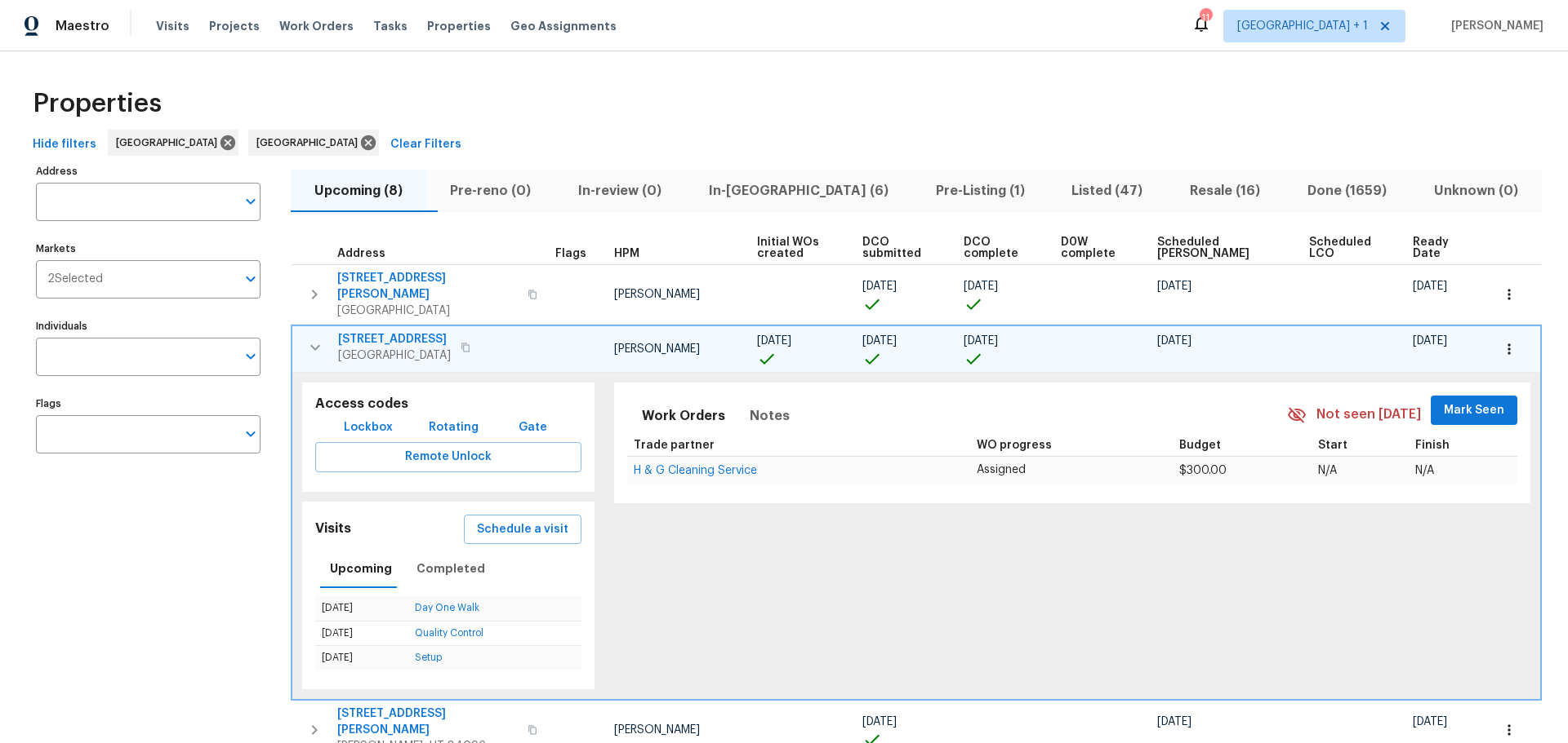
click at [1501, 341] on icon "button" at bounding box center [1509, 349] width 16 height 16
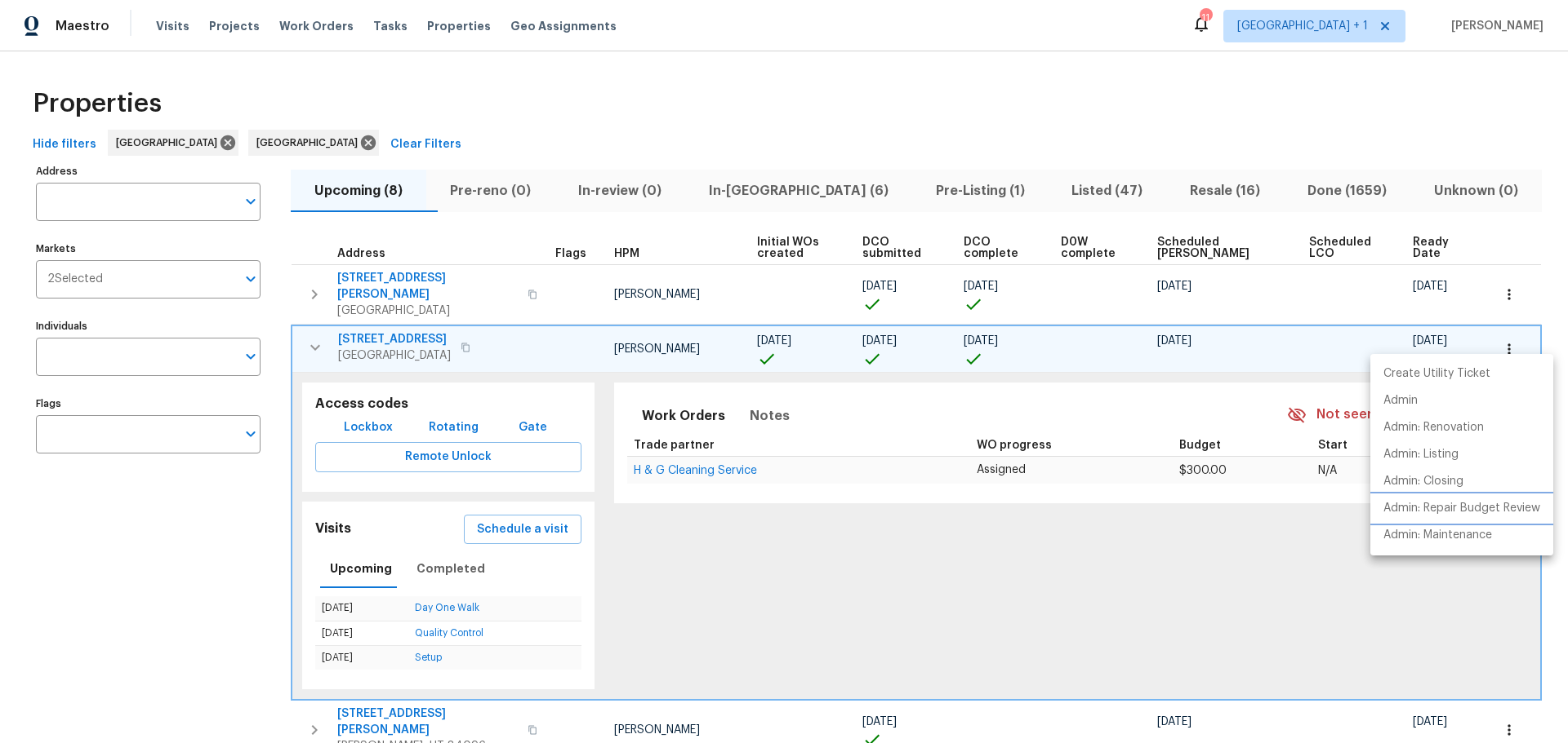
click at [1449, 502] on p "Admin: Repair Budget Review" at bounding box center [1462, 508] width 157 height 17
click at [402, 327] on div at bounding box center [784, 371] width 1568 height 743
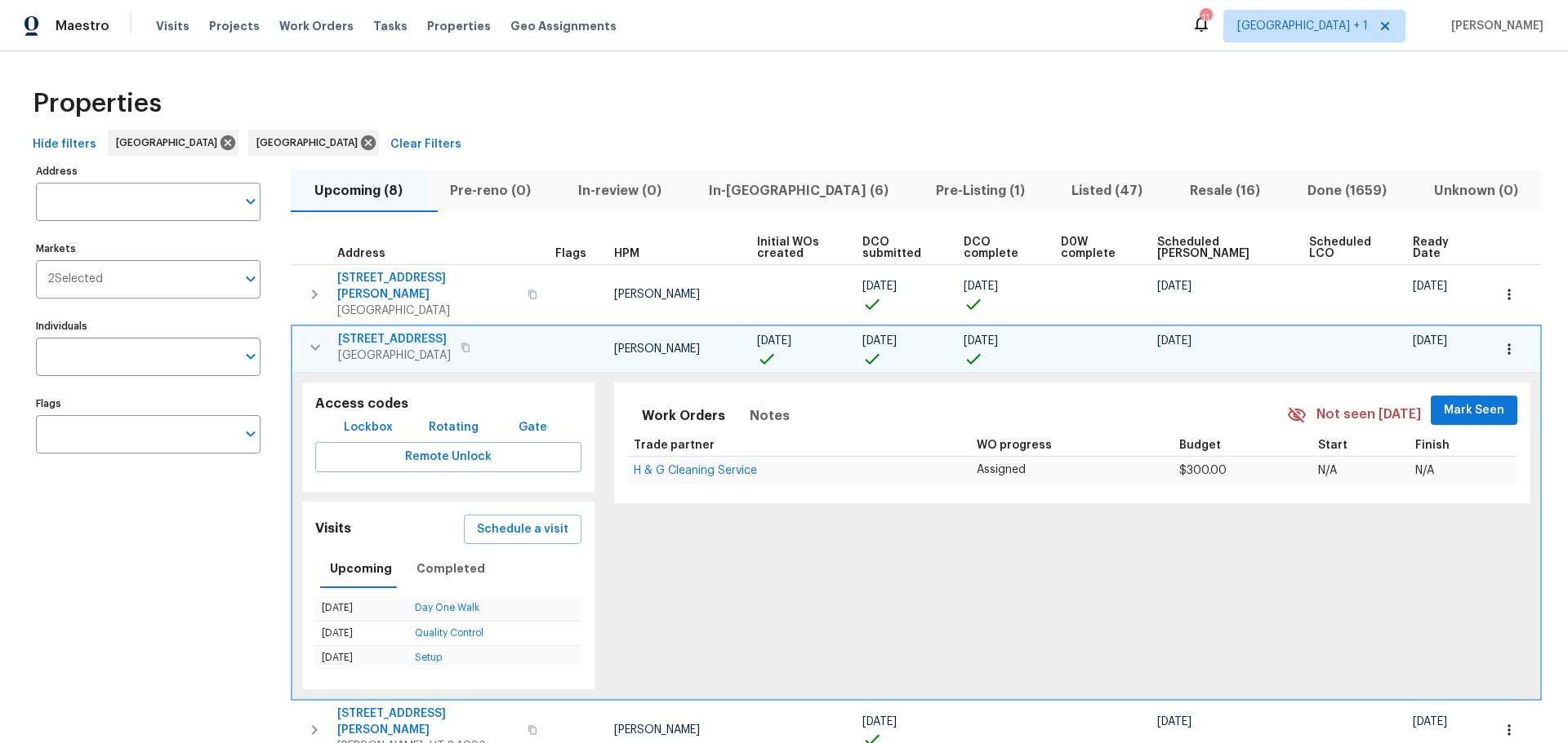
click at [376, 331] on span "9112 Harbor Wind Ave" at bounding box center [394, 339] width 113 height 16
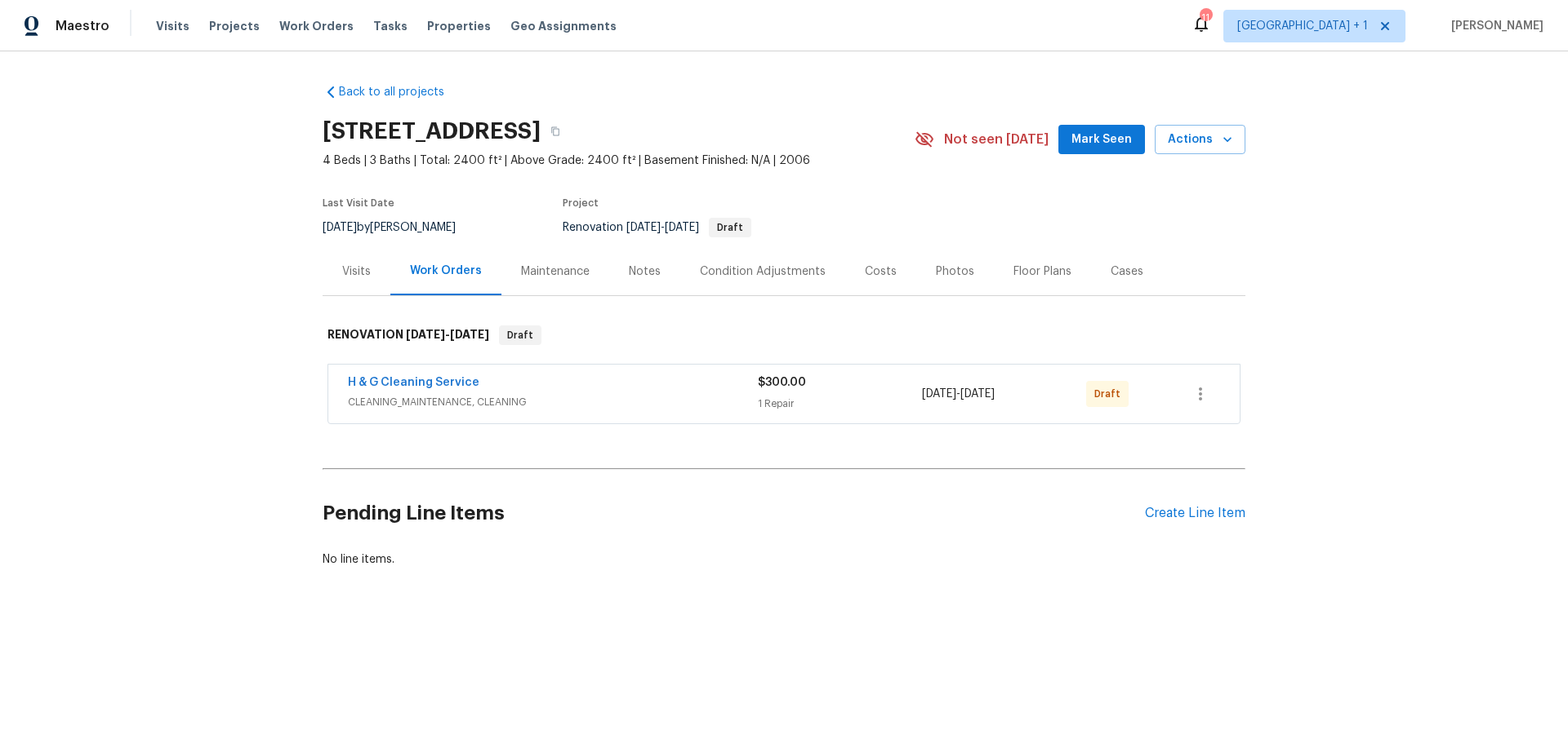
click at [730, 263] on div "Condition Adjustments" at bounding box center [762, 271] width 126 height 16
